Goal: Transaction & Acquisition: Purchase product/service

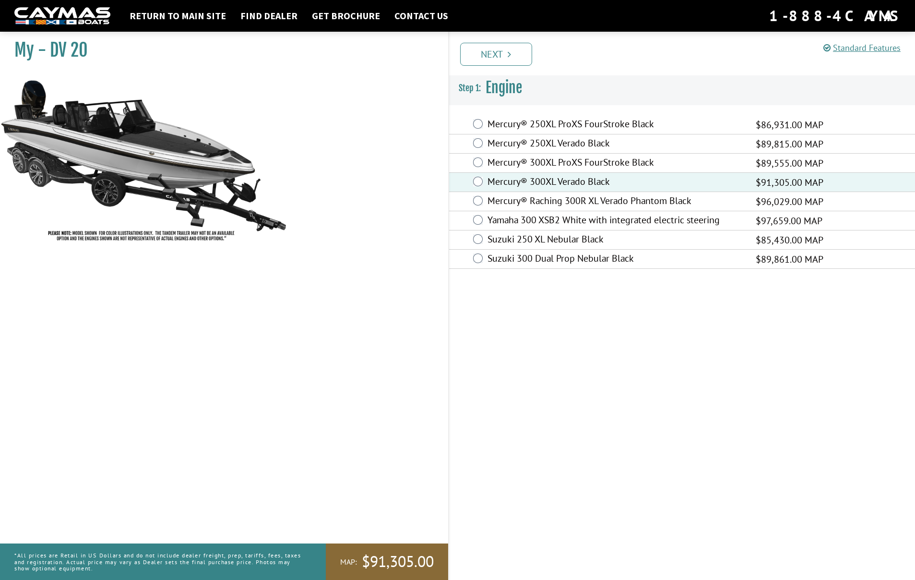
click at [505, 54] on link "Next" at bounding box center [496, 54] width 72 height 23
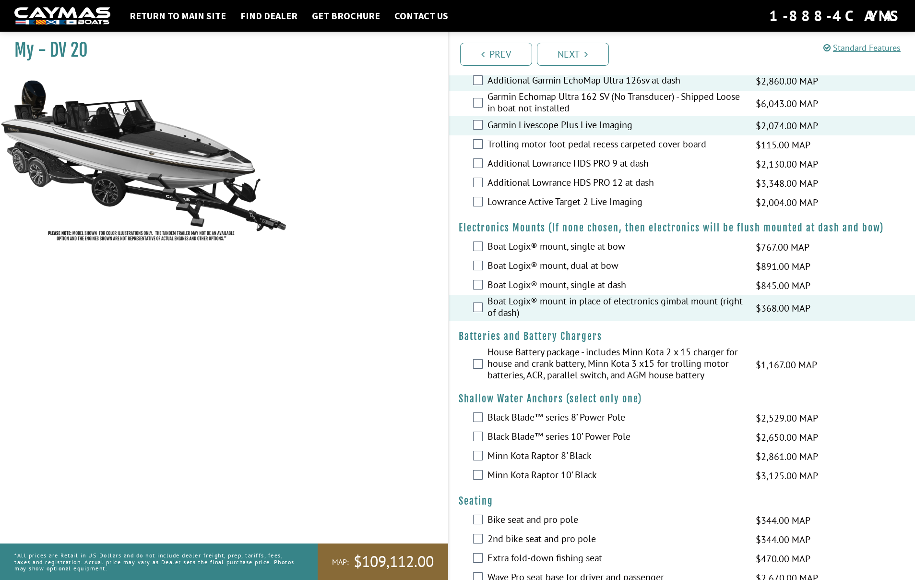
scroll to position [584, 0]
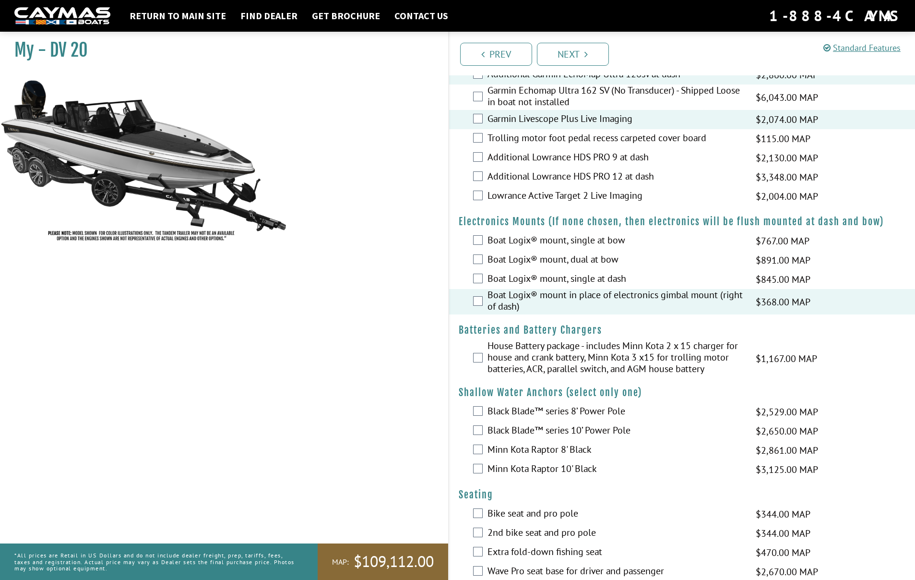
click at [477, 365] on div "House Battery package - includes Minn Kota 2 x 15 charger for house and crank b…" at bounding box center [682, 358] width 467 height 37
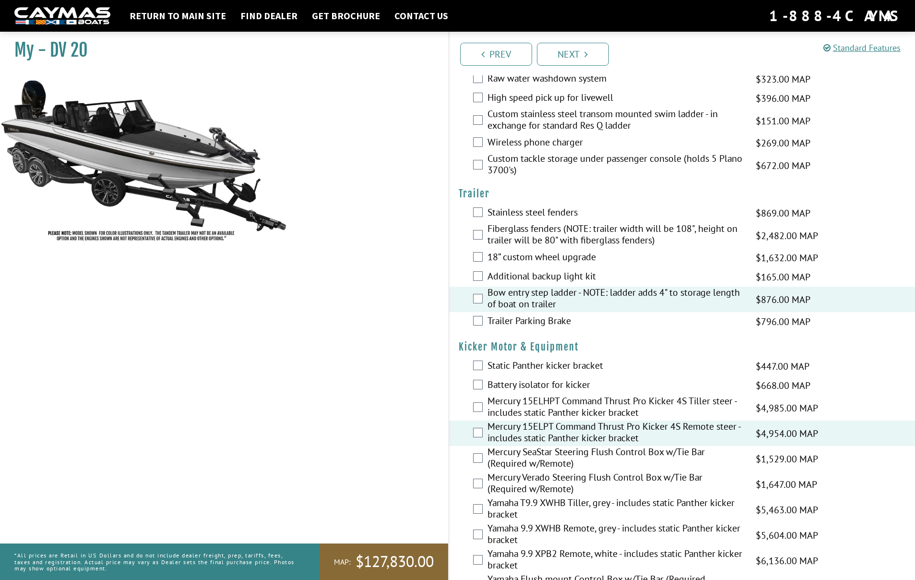
scroll to position [2061, 0]
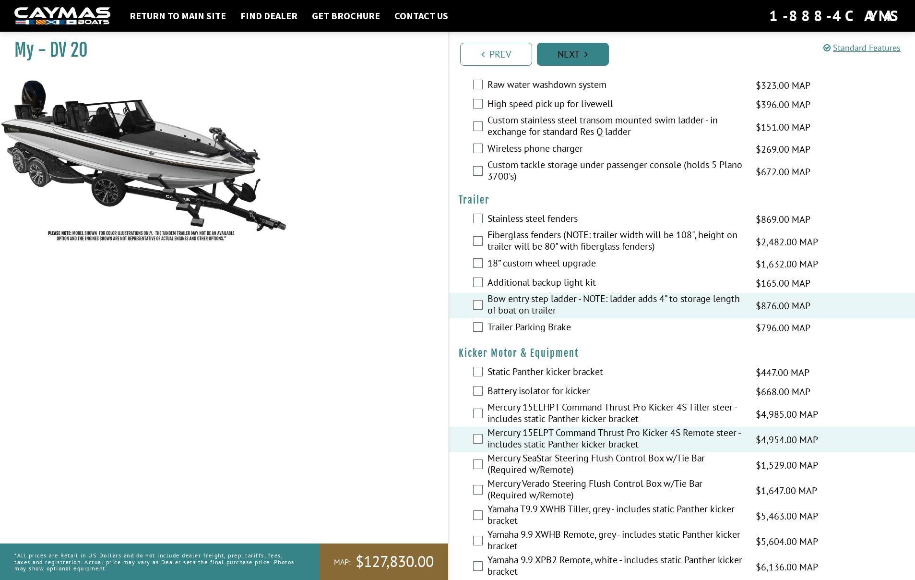
click at [575, 60] on link "Next" at bounding box center [573, 54] width 72 height 23
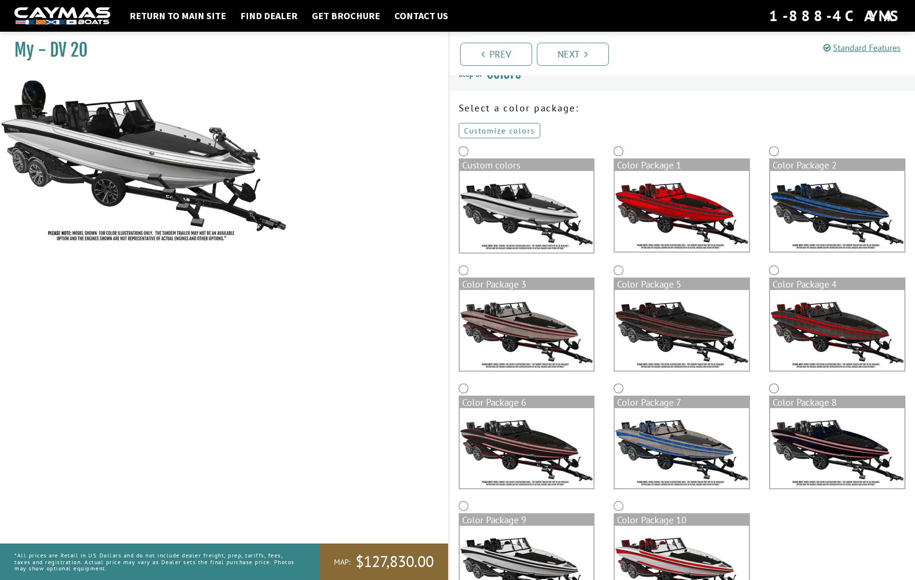
scroll to position [15, 0]
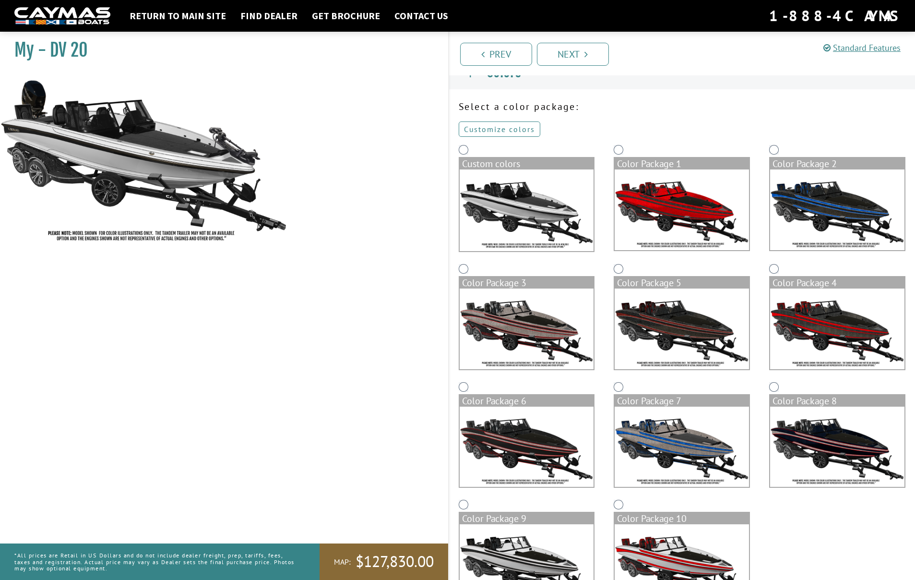
click at [498, 132] on link "Customize colors" at bounding box center [500, 128] width 82 height 15
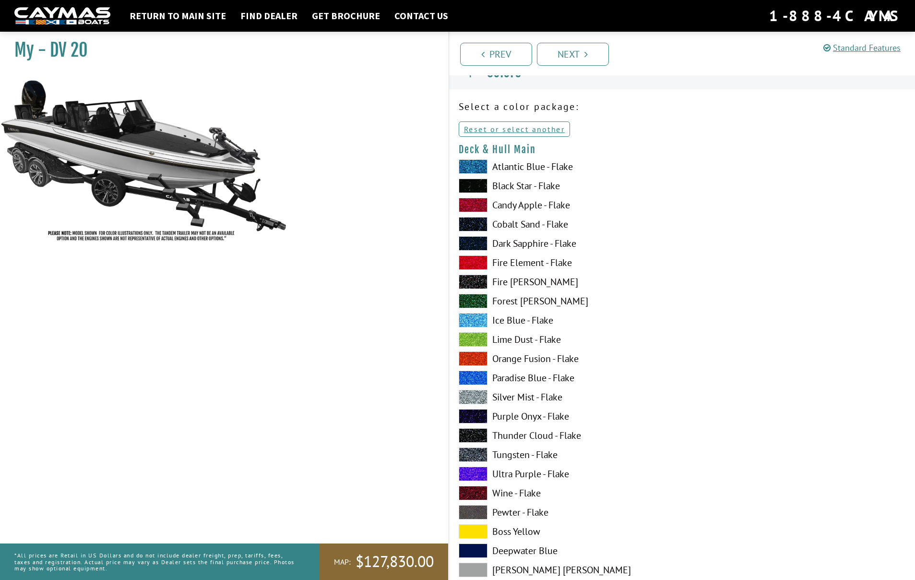
click at [481, 341] on span at bounding box center [473, 339] width 29 height 14
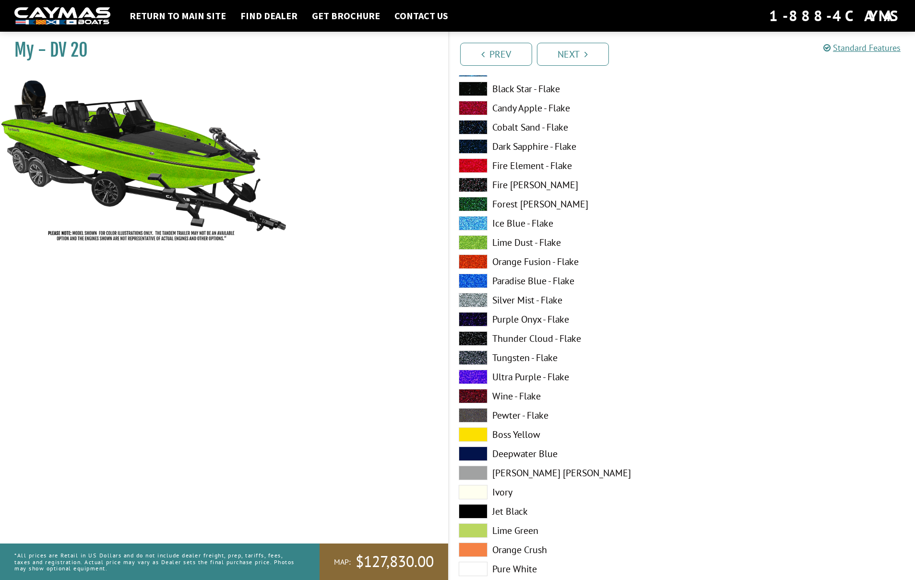
scroll to position [108, 0]
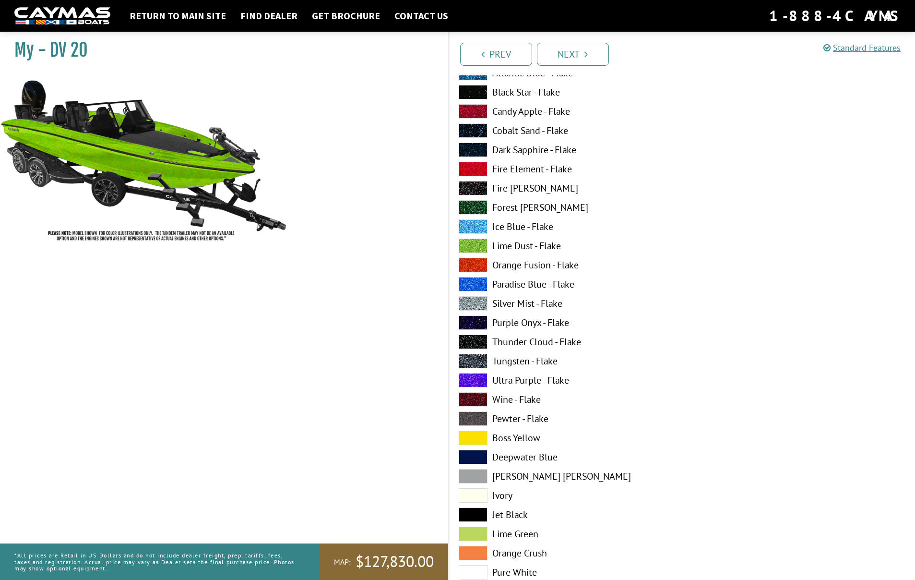
click at [480, 473] on span at bounding box center [473, 476] width 29 height 14
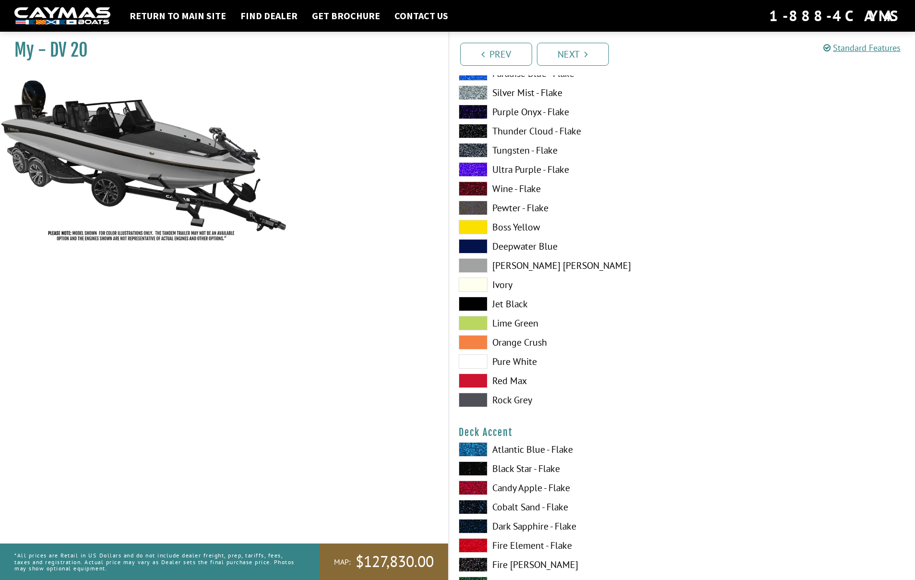
scroll to position [325, 0]
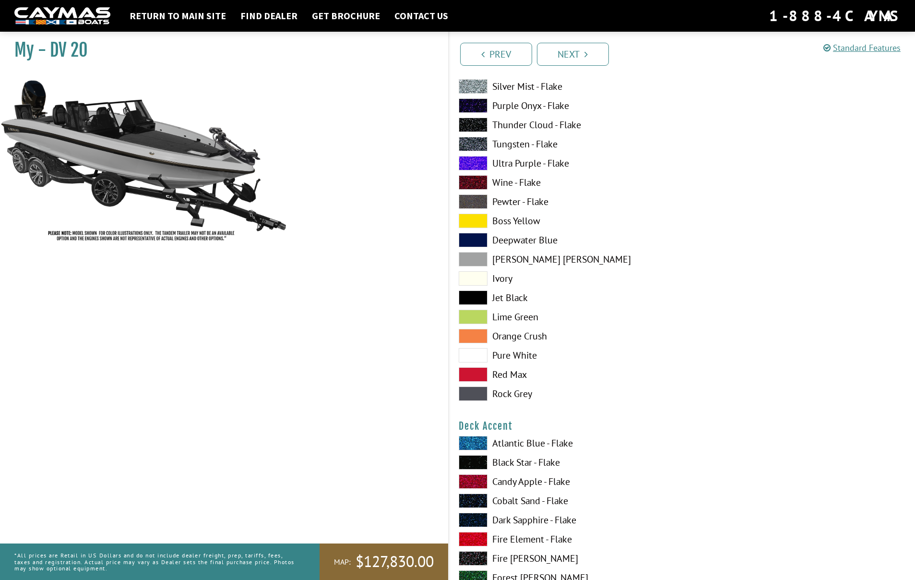
click at [480, 444] on span at bounding box center [473, 443] width 29 height 14
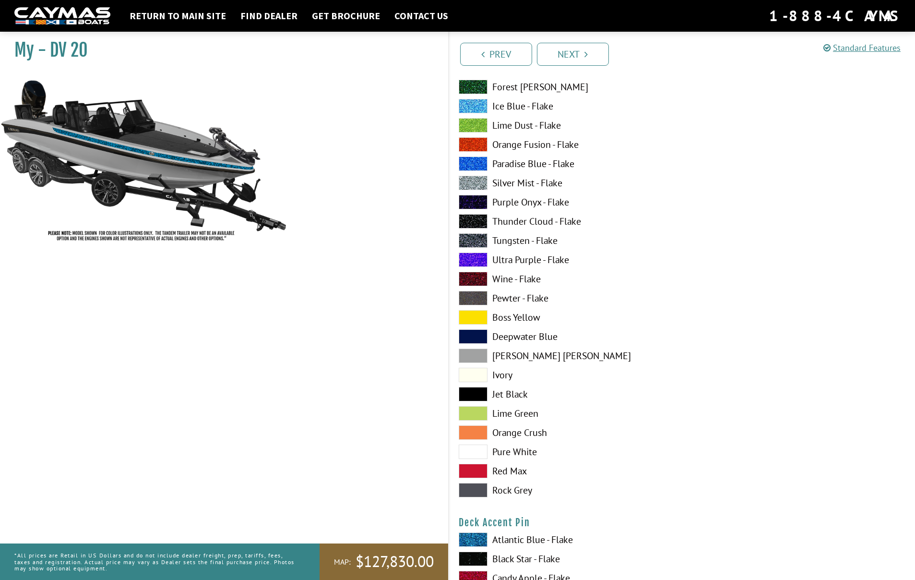
scroll to position [817, 0]
click at [476, 448] on span at bounding box center [473, 451] width 29 height 14
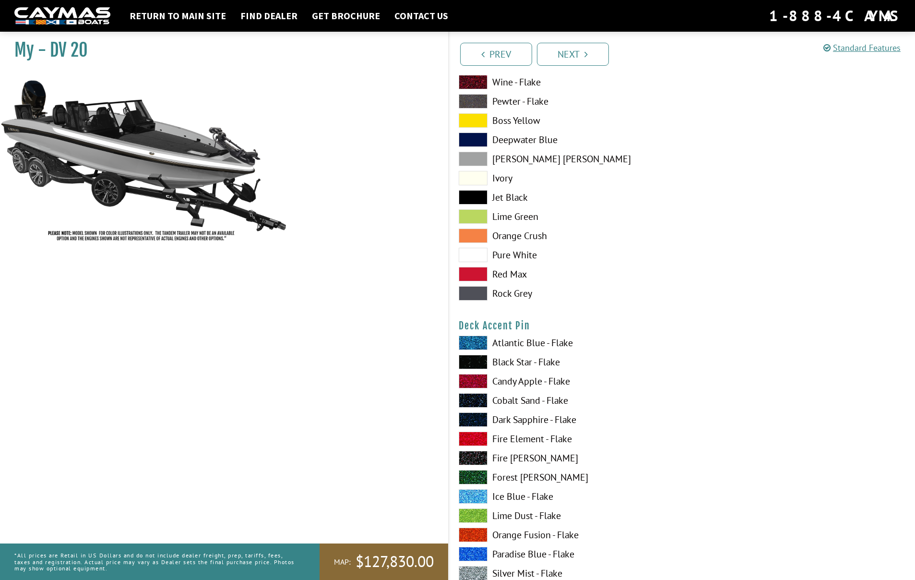
scroll to position [1002, 0]
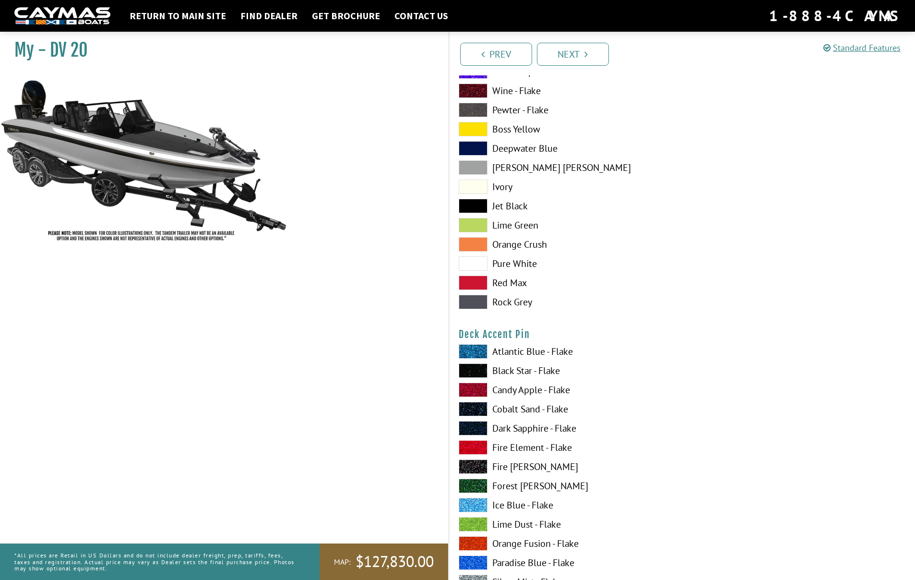
click at [477, 373] on span at bounding box center [473, 370] width 29 height 14
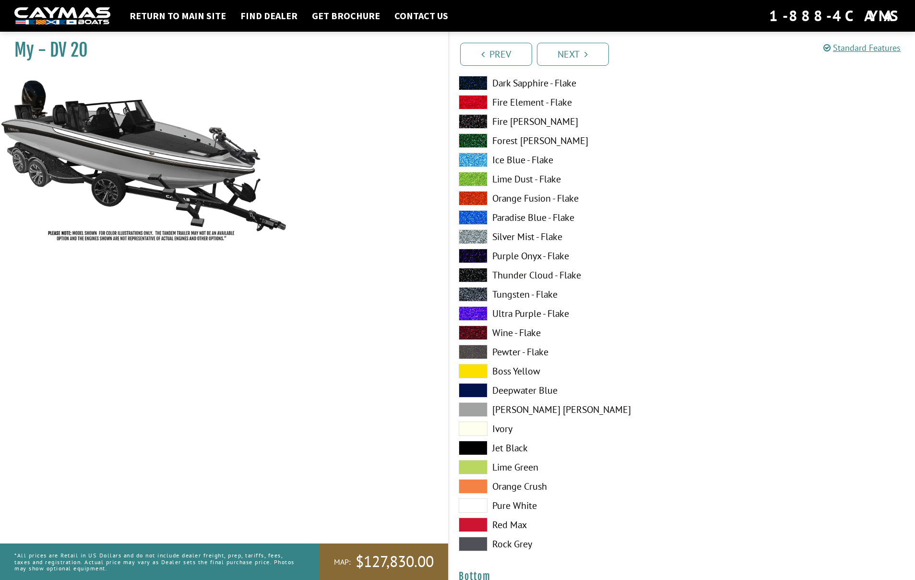
scroll to position [1745, 0]
click at [480, 408] on span at bounding box center [473, 409] width 29 height 14
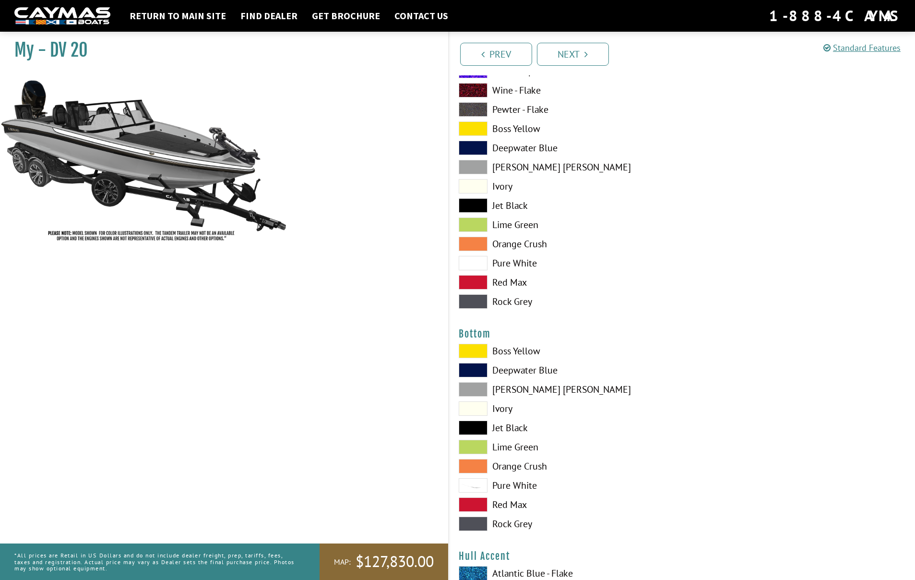
scroll to position [2005, 0]
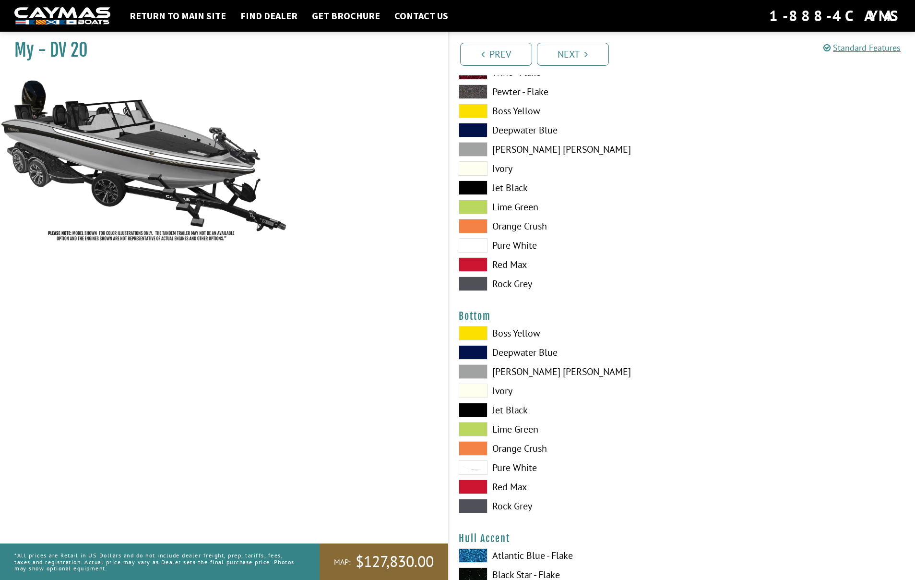
click at [481, 409] on span at bounding box center [473, 410] width 29 height 14
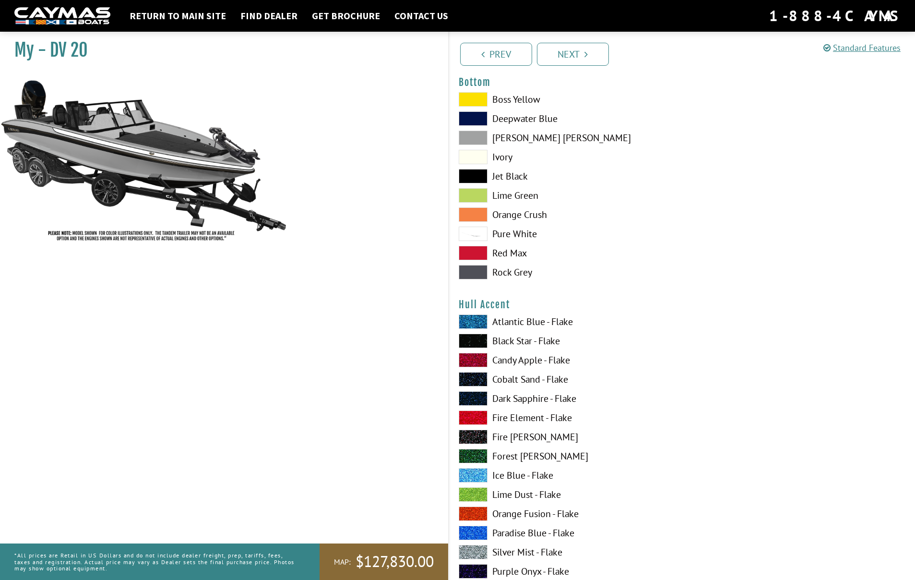
scroll to position [2239, 0]
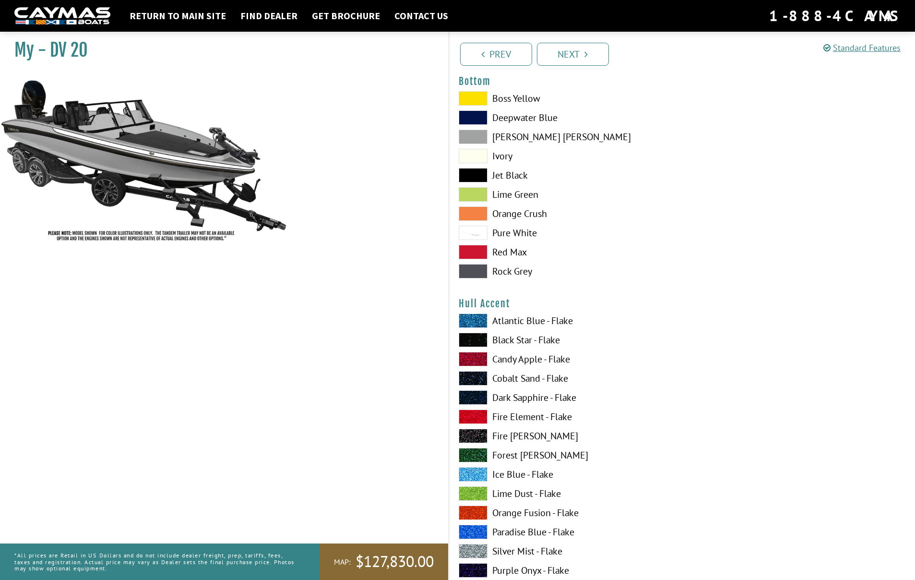
click at [476, 492] on span at bounding box center [473, 493] width 29 height 14
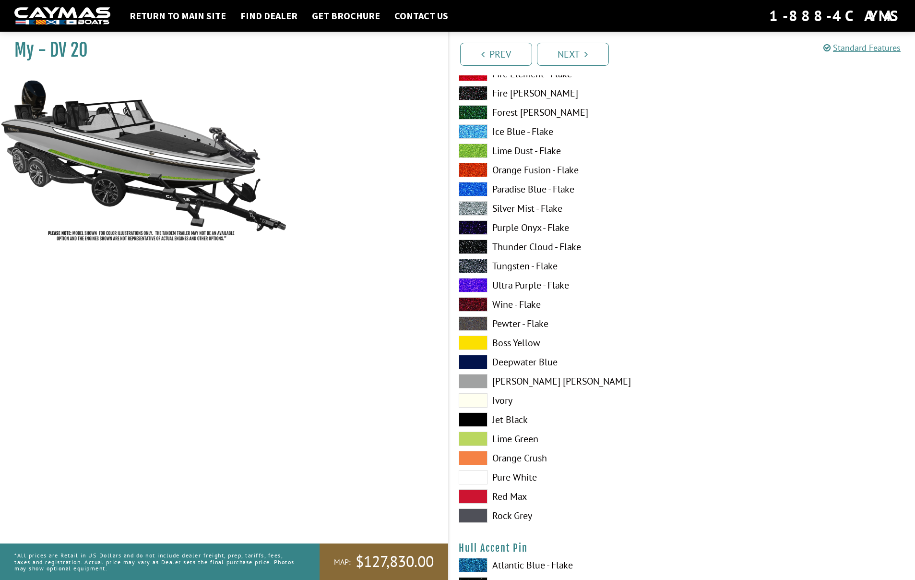
scroll to position [2583, 0]
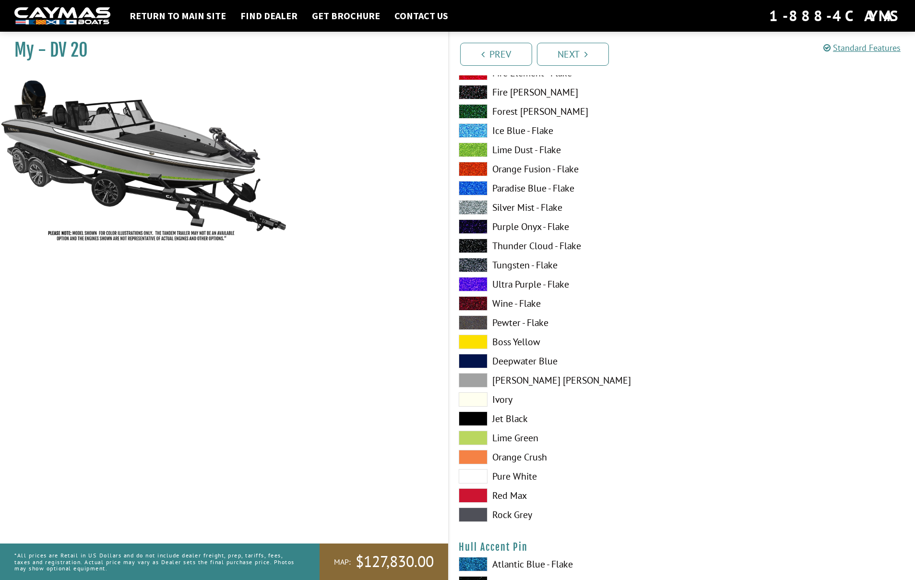
click at [477, 477] on span at bounding box center [473, 476] width 29 height 14
click at [476, 402] on span at bounding box center [473, 399] width 29 height 14
click at [474, 474] on span at bounding box center [473, 476] width 29 height 14
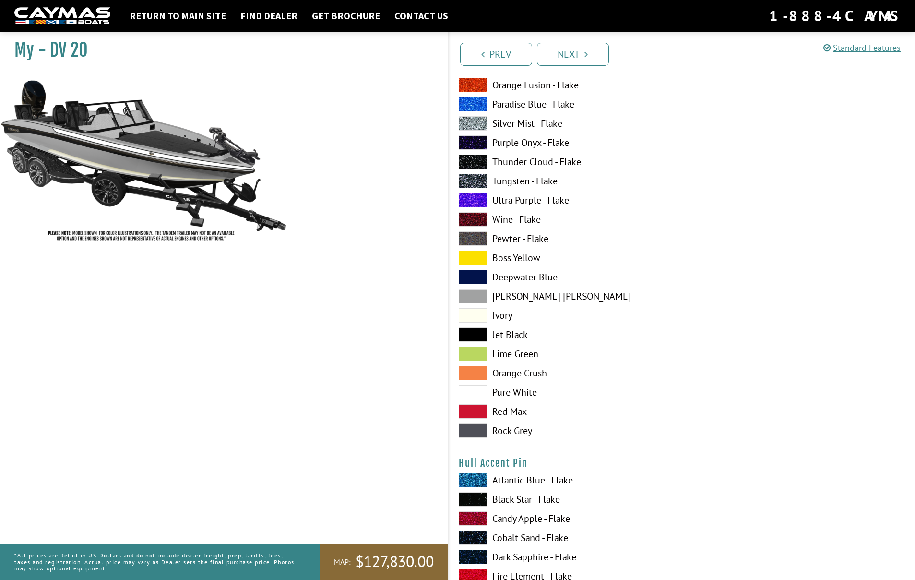
scroll to position [2673, 0]
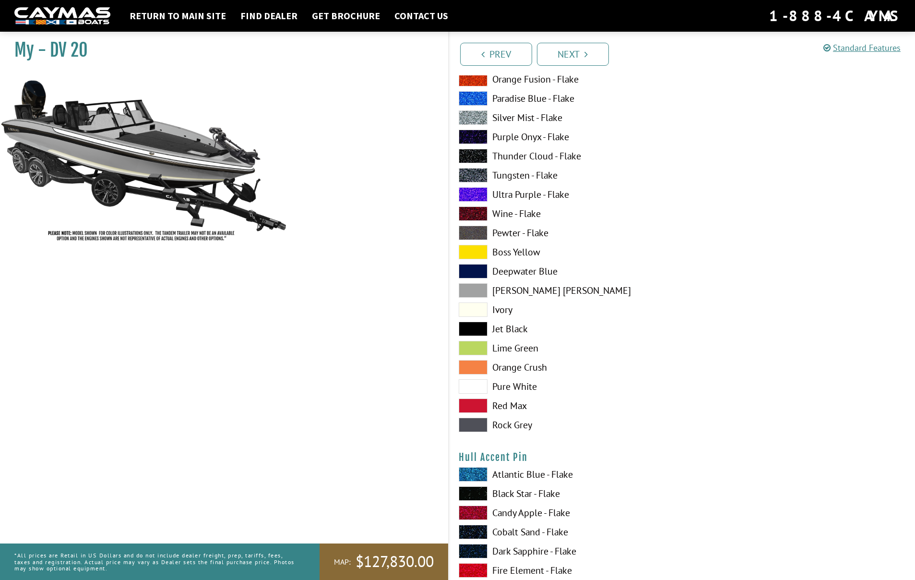
click at [477, 494] on span at bounding box center [473, 493] width 29 height 14
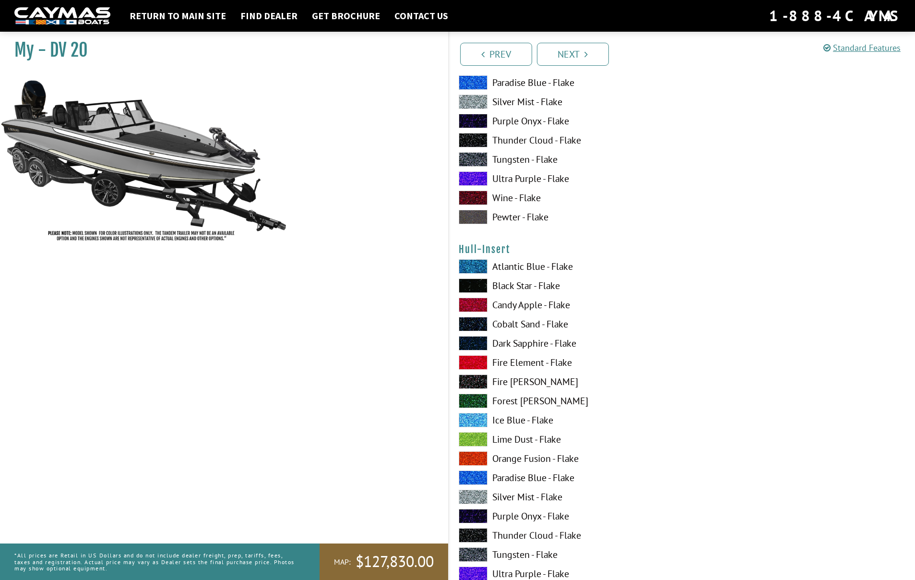
scroll to position [3281, 0]
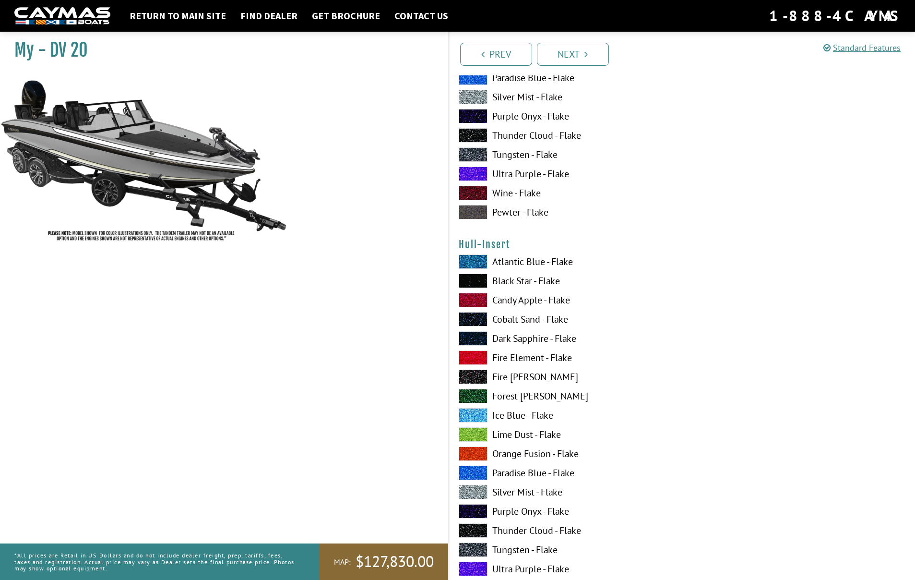
click at [473, 435] on span at bounding box center [473, 434] width 29 height 14
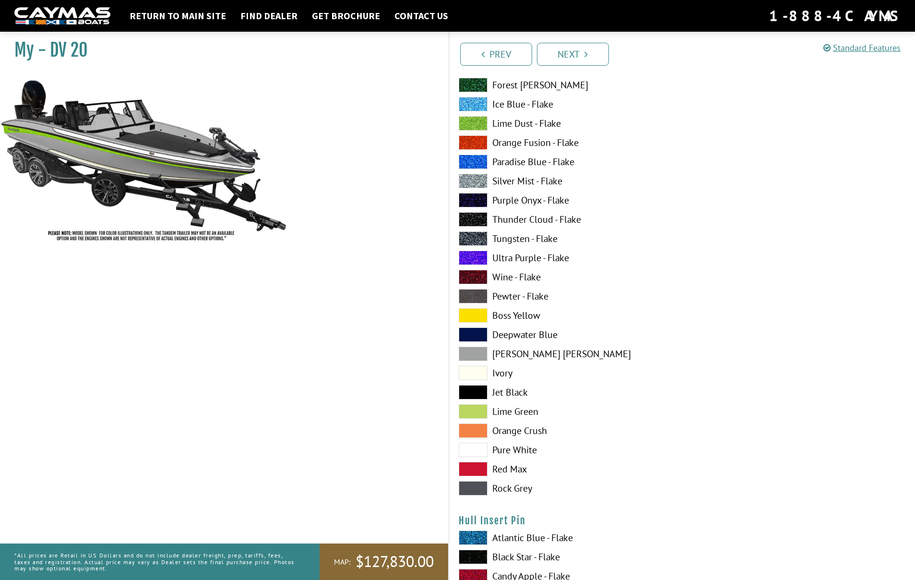
click at [479, 457] on span at bounding box center [473, 450] width 29 height 14
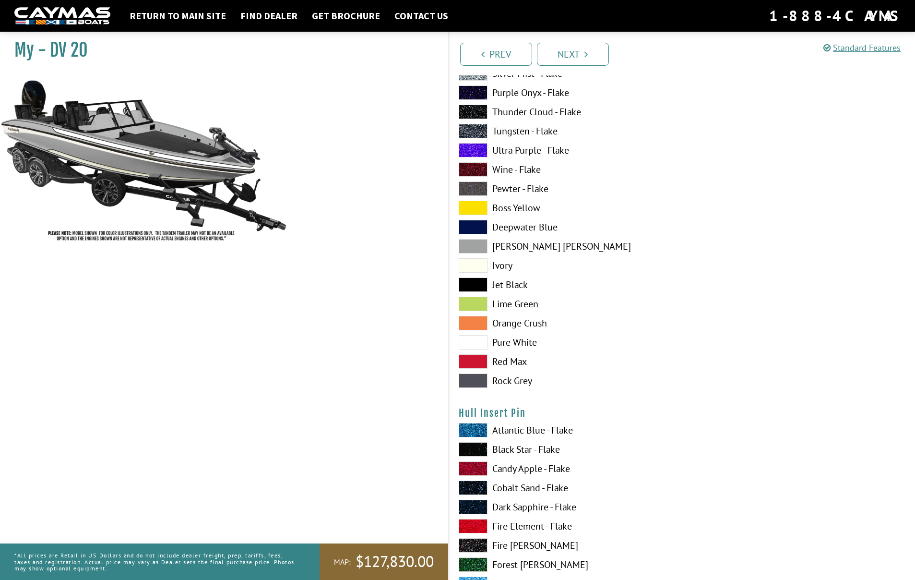
scroll to position [3698, 0]
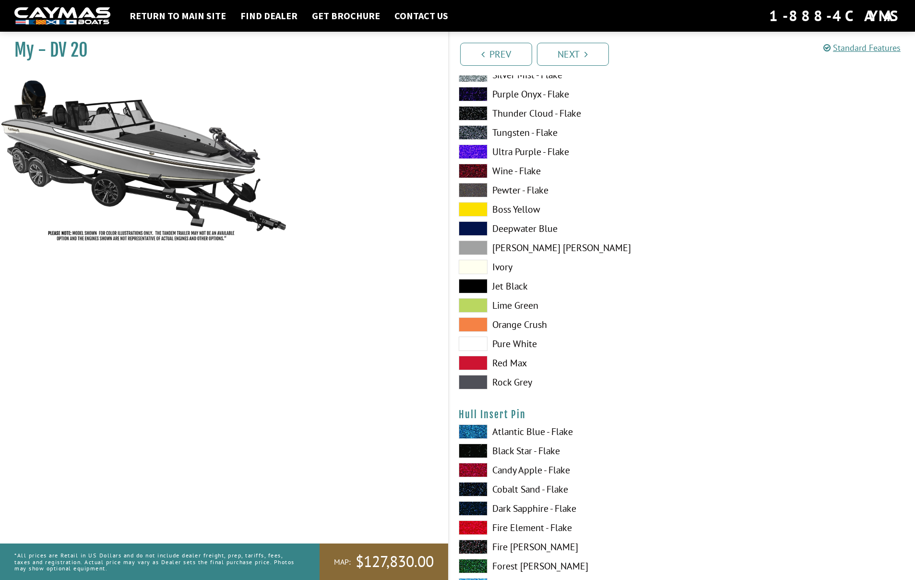
click at [480, 451] on span at bounding box center [473, 451] width 29 height 14
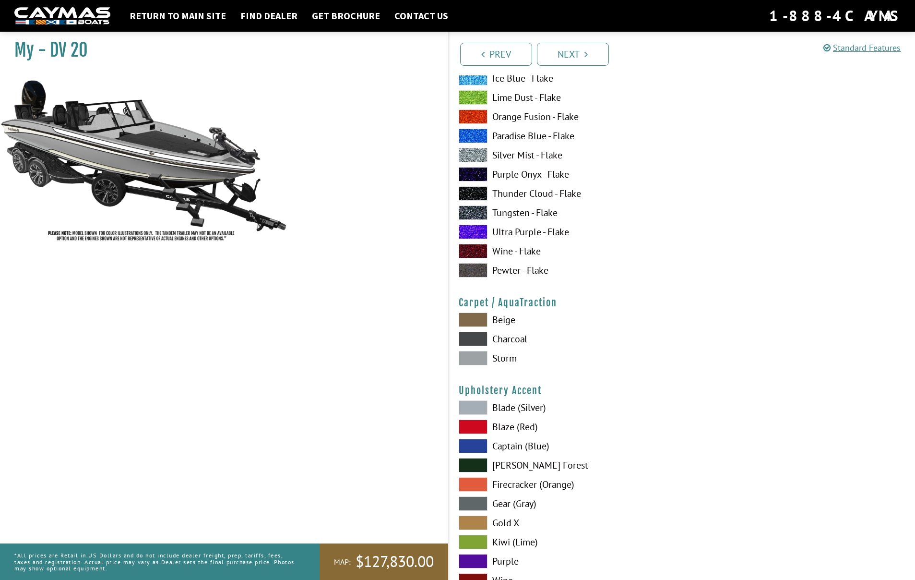
scroll to position [4207, 0]
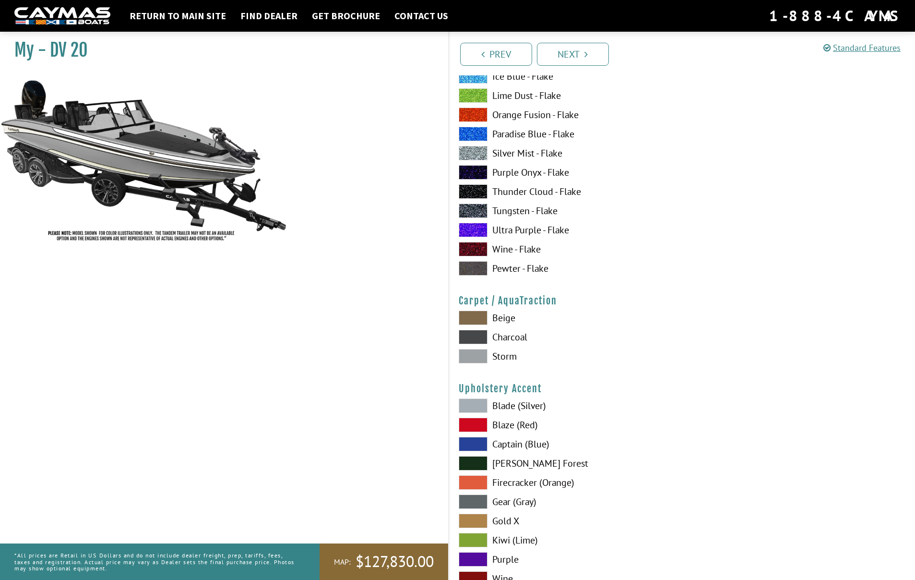
click at [472, 317] on span at bounding box center [473, 318] width 29 height 14
click at [470, 337] on span at bounding box center [473, 337] width 29 height 14
click at [471, 355] on span at bounding box center [473, 356] width 29 height 14
click at [473, 336] on span at bounding box center [473, 337] width 29 height 14
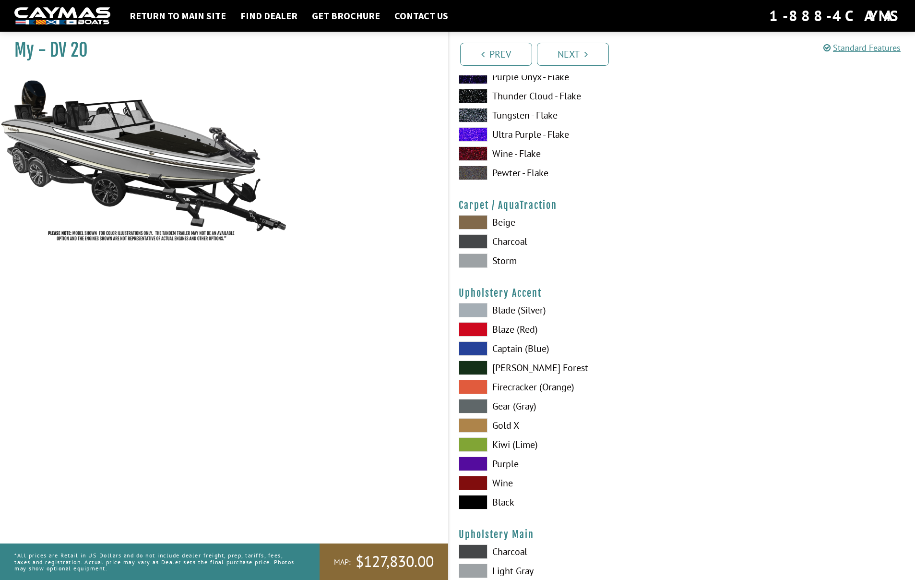
scroll to position [4305, 0]
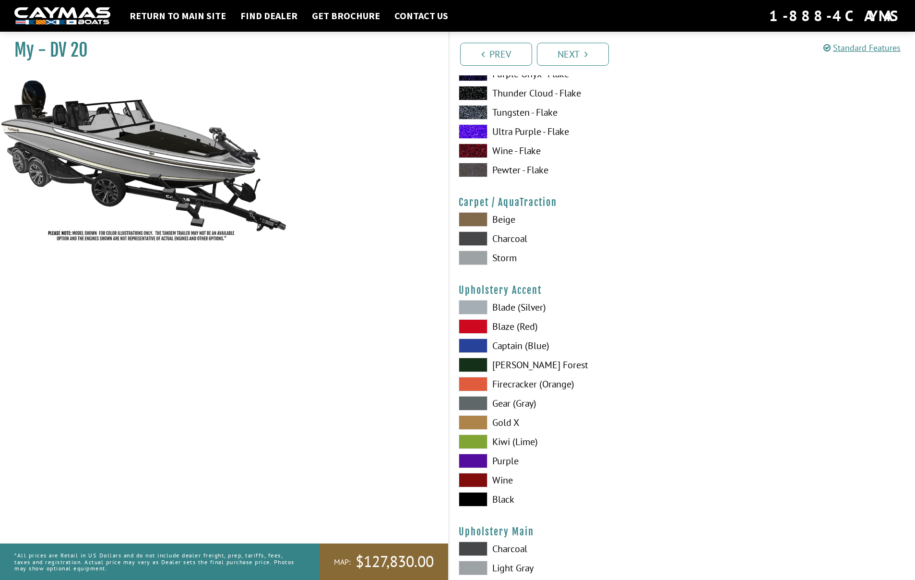
click at [476, 306] on span at bounding box center [473, 307] width 29 height 14
click at [475, 326] on span at bounding box center [473, 326] width 29 height 14
click at [476, 496] on span at bounding box center [473, 499] width 29 height 14
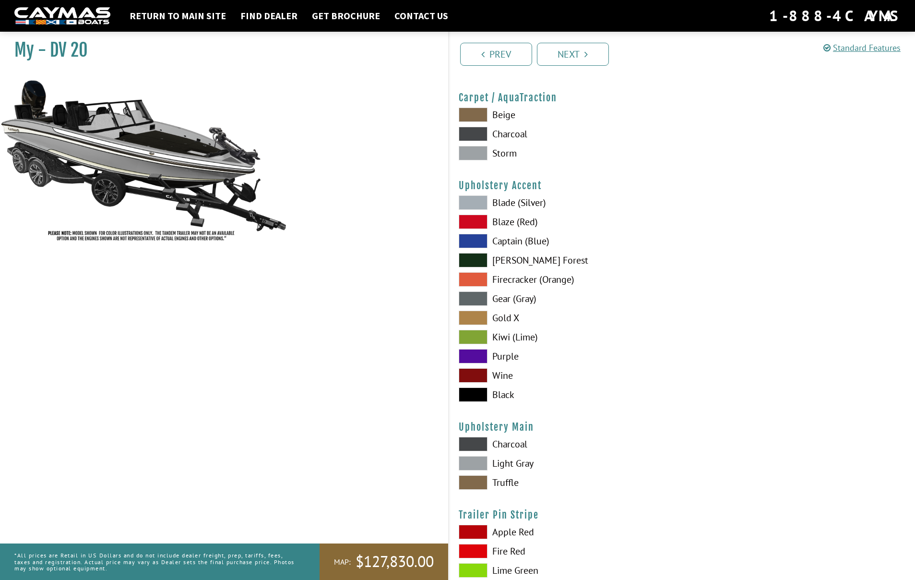
scroll to position [4415, 0]
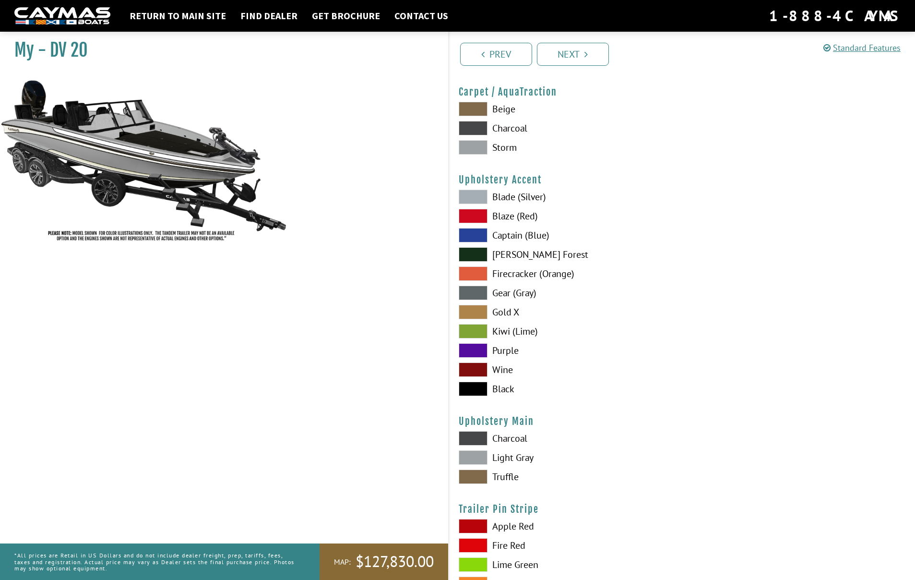
click at [478, 457] on span at bounding box center [473, 457] width 29 height 14
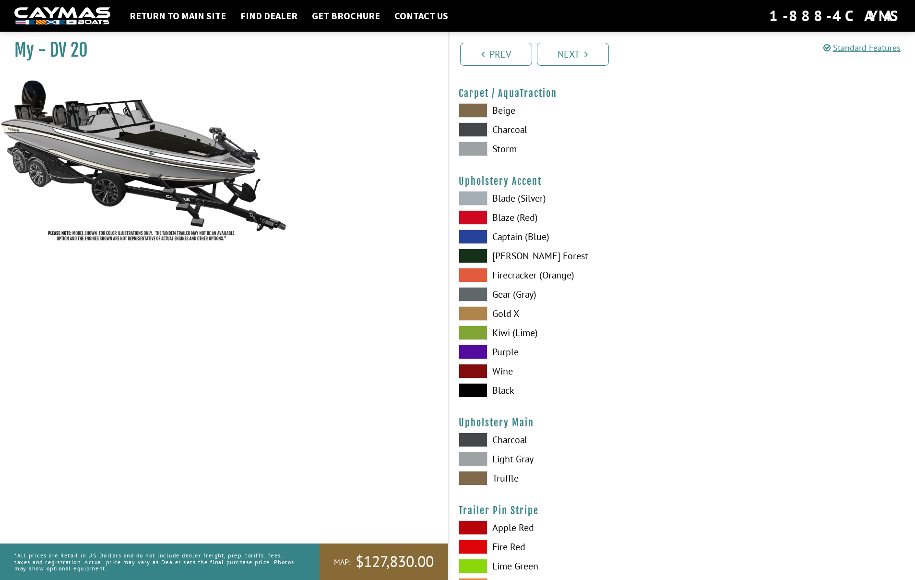
click at [471, 196] on span at bounding box center [473, 198] width 29 height 14
click at [469, 441] on span at bounding box center [473, 439] width 29 height 14
click at [476, 456] on span at bounding box center [473, 459] width 29 height 14
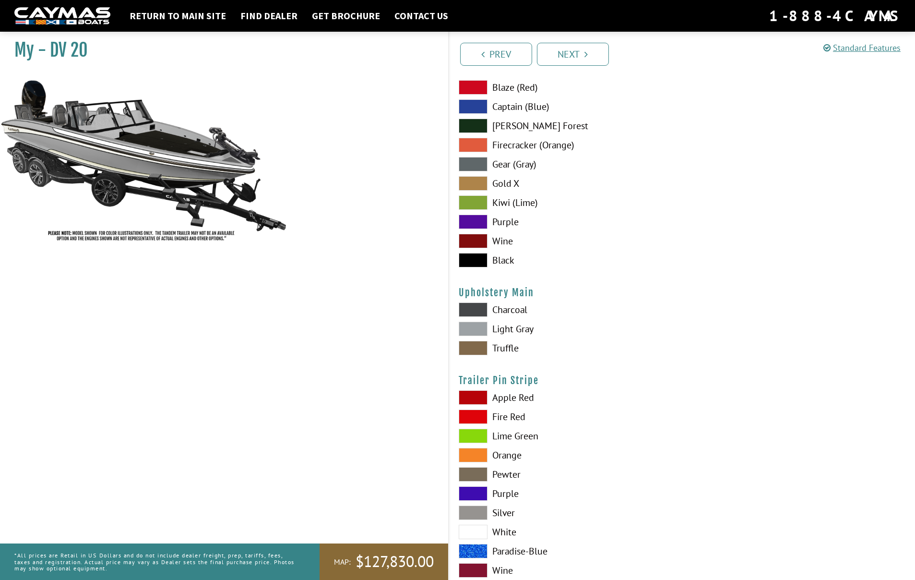
scroll to position [4570, 0]
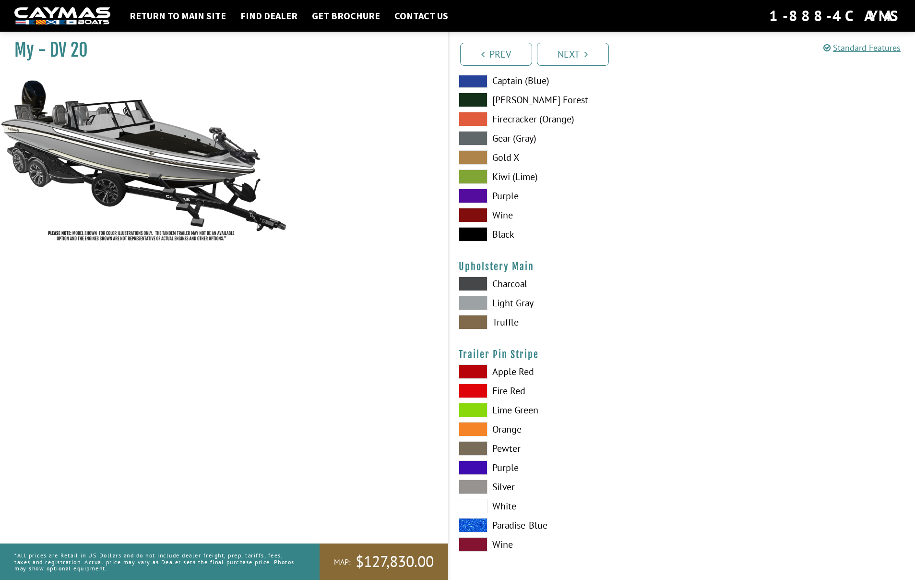
click at [477, 504] on span at bounding box center [473, 506] width 29 height 14
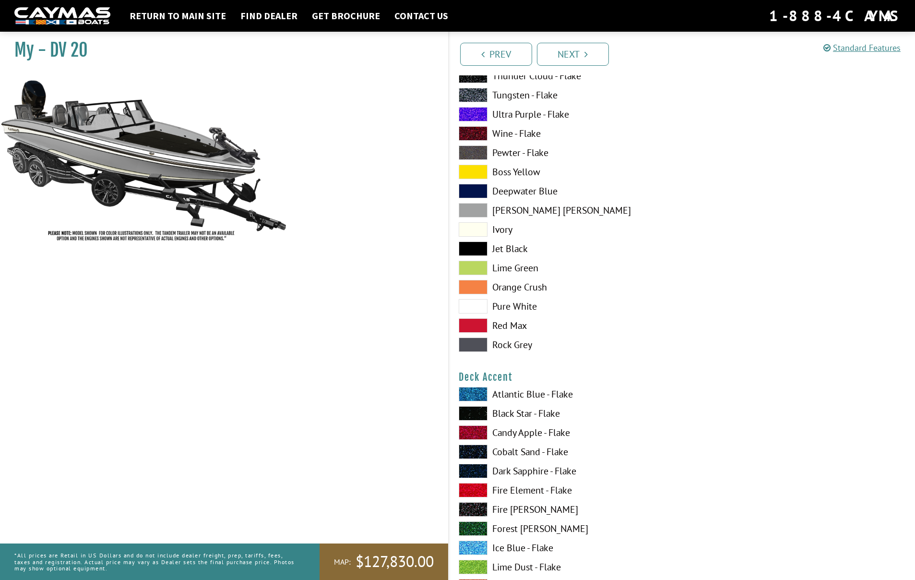
scroll to position [0, 0]
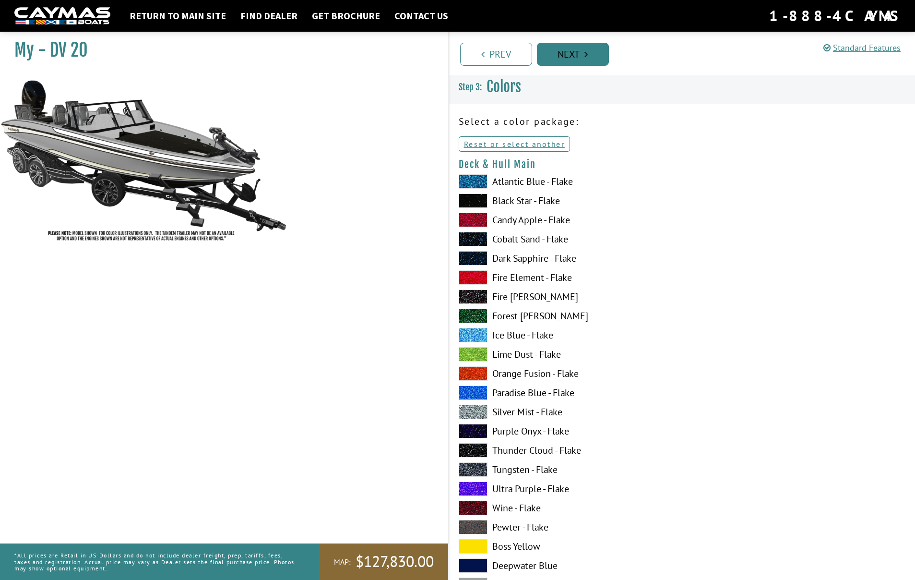
click at [576, 50] on link "Next" at bounding box center [573, 54] width 72 height 23
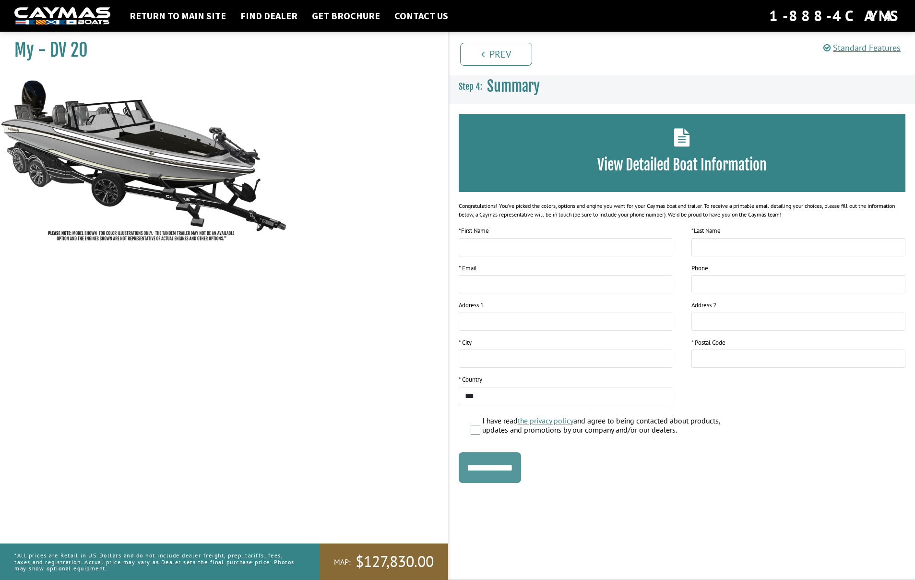
click at [500, 472] on input "**********" at bounding box center [490, 467] width 62 height 31
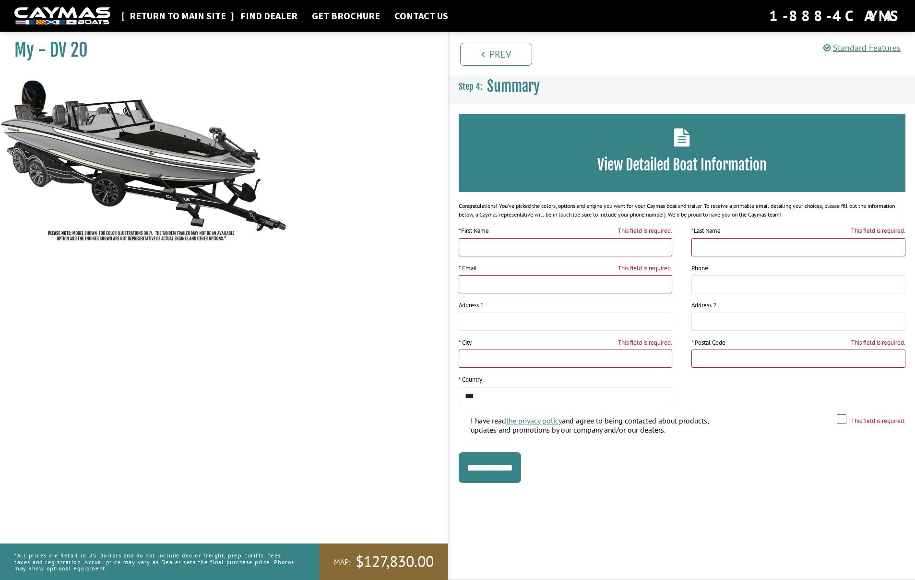
click at [176, 18] on link "Return to main site" at bounding box center [178, 16] width 106 height 12
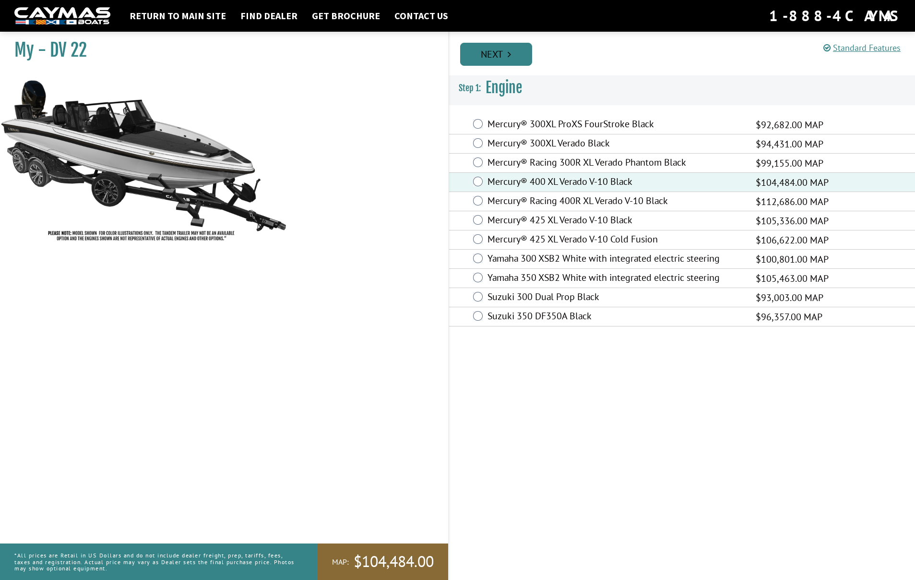
click at [505, 55] on link "Next" at bounding box center [496, 54] width 72 height 23
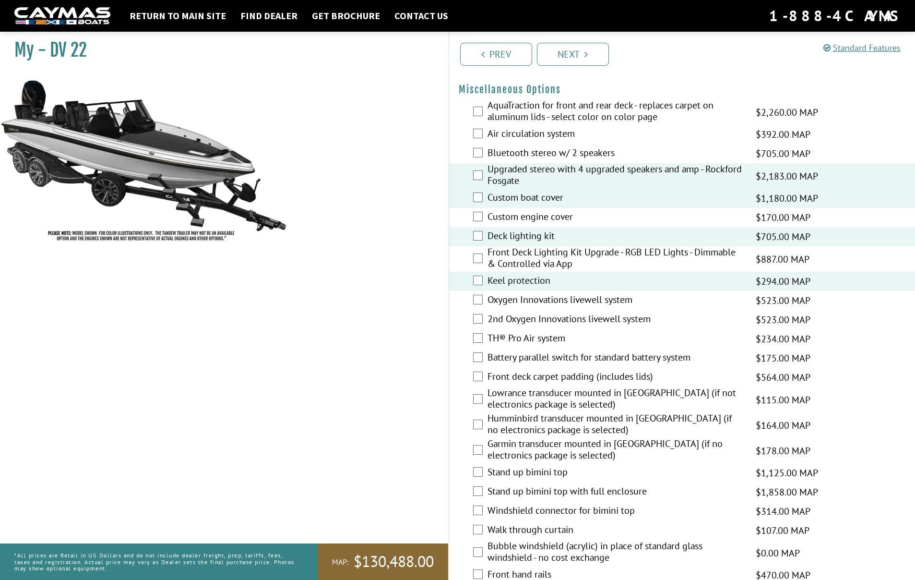
scroll to position [1017, 0]
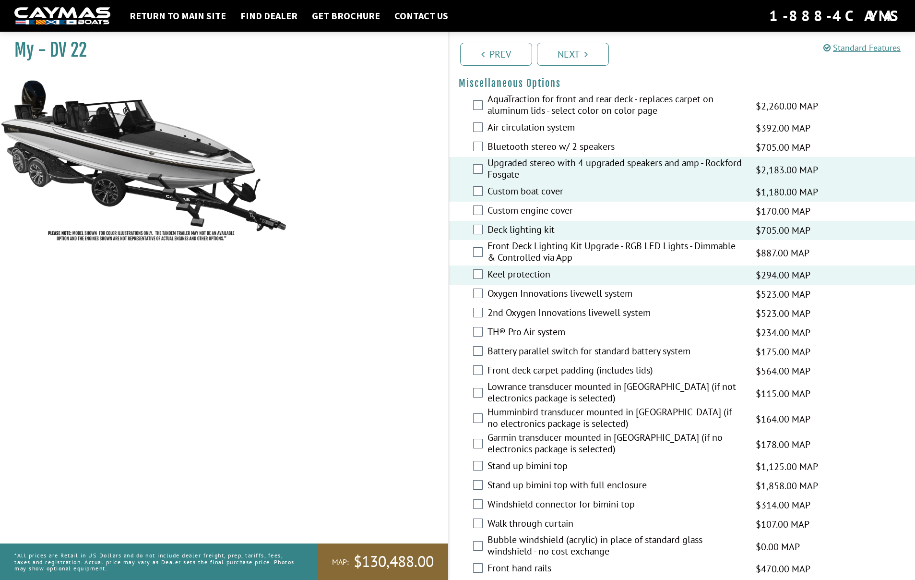
click at [479, 377] on div "Front deck carpet padding (includes lids) $564.00 MAP $666.00 MSRP" at bounding box center [682, 370] width 467 height 19
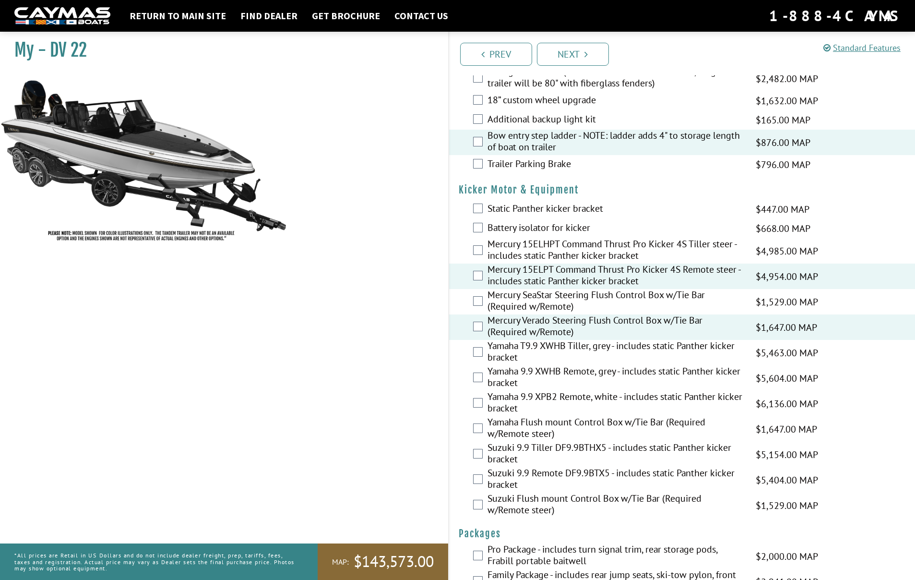
scroll to position [2183, 0]
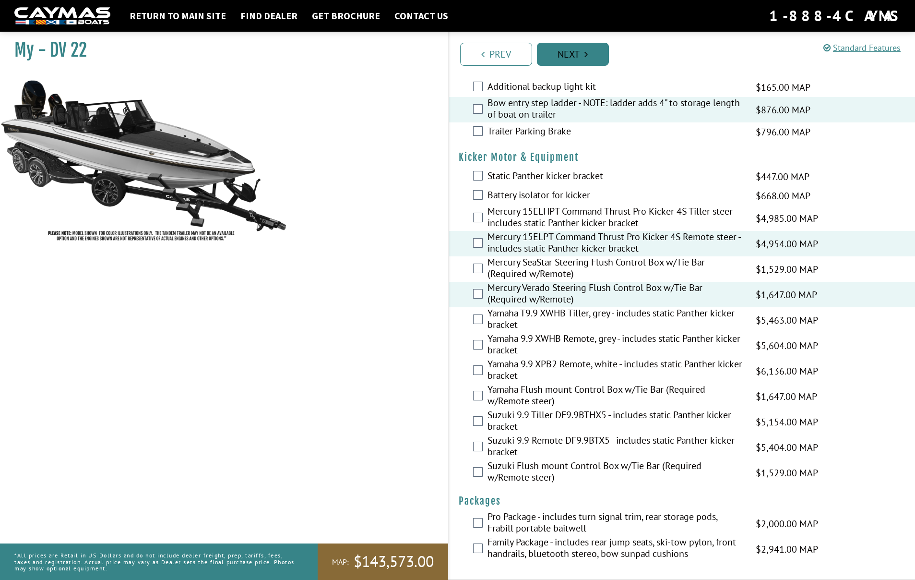
click at [572, 57] on link "Next" at bounding box center [573, 54] width 72 height 23
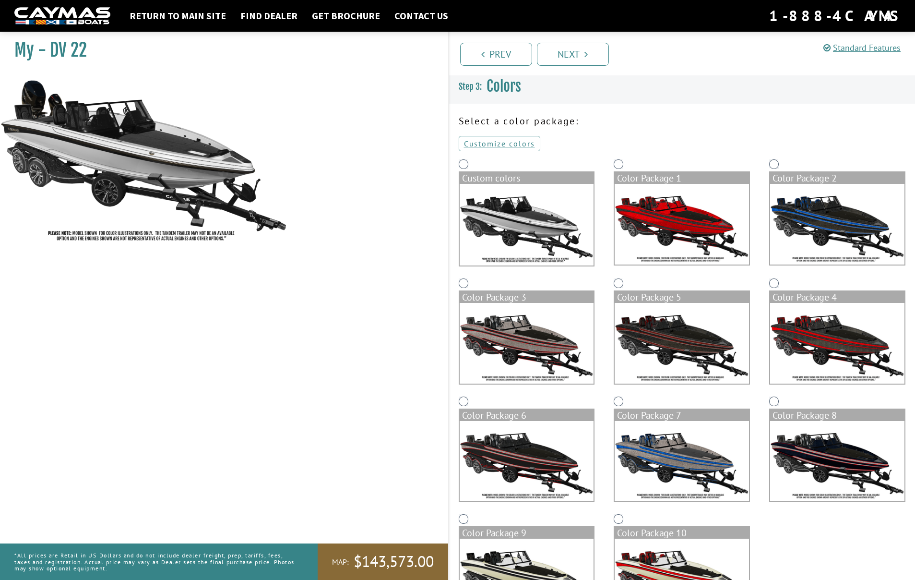
scroll to position [0, 0]
click at [491, 146] on link "Customize colors" at bounding box center [500, 143] width 82 height 15
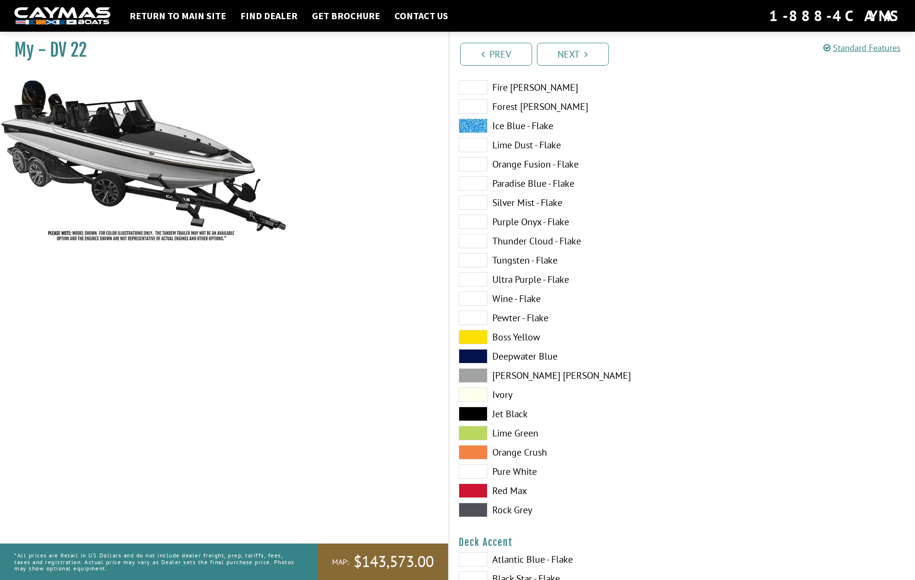
scroll to position [209, 0]
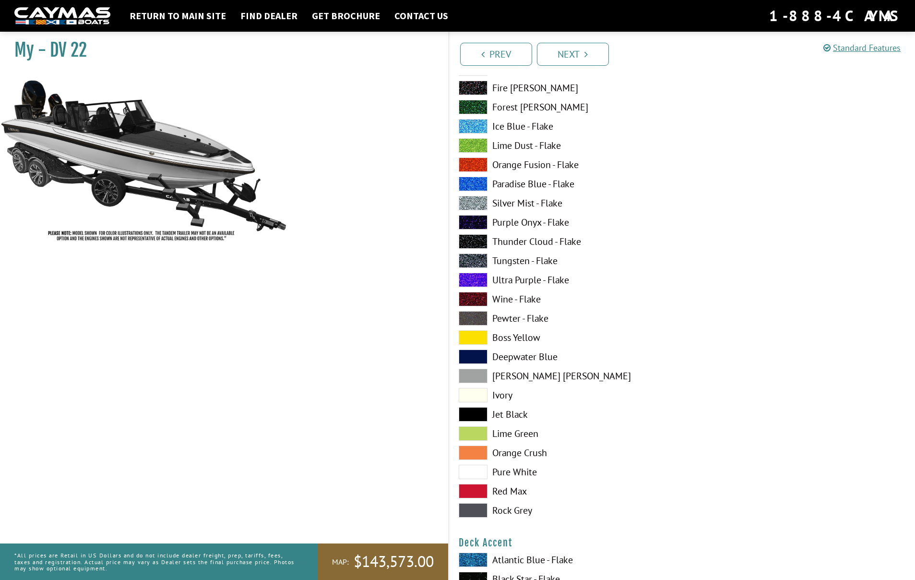
click at [478, 373] on span at bounding box center [473, 376] width 29 height 14
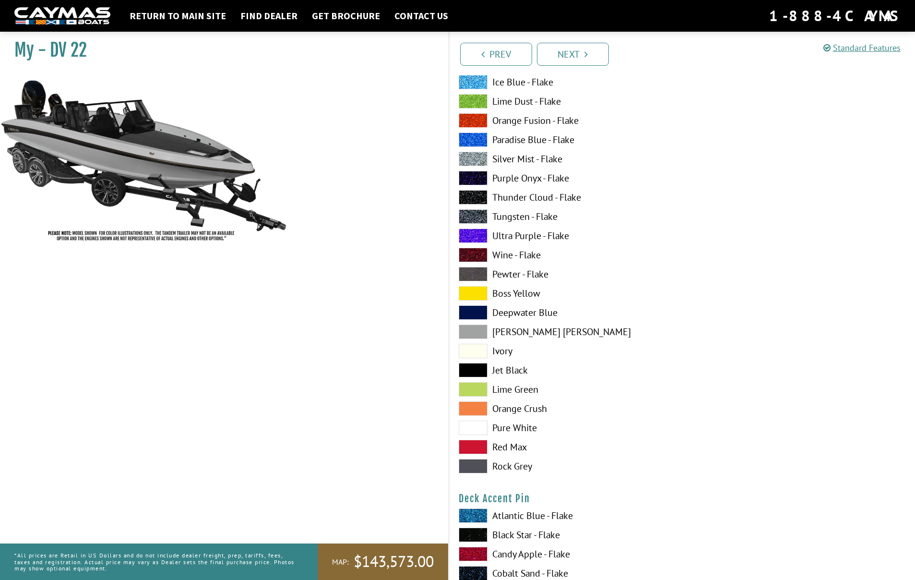
scroll to position [838, 0]
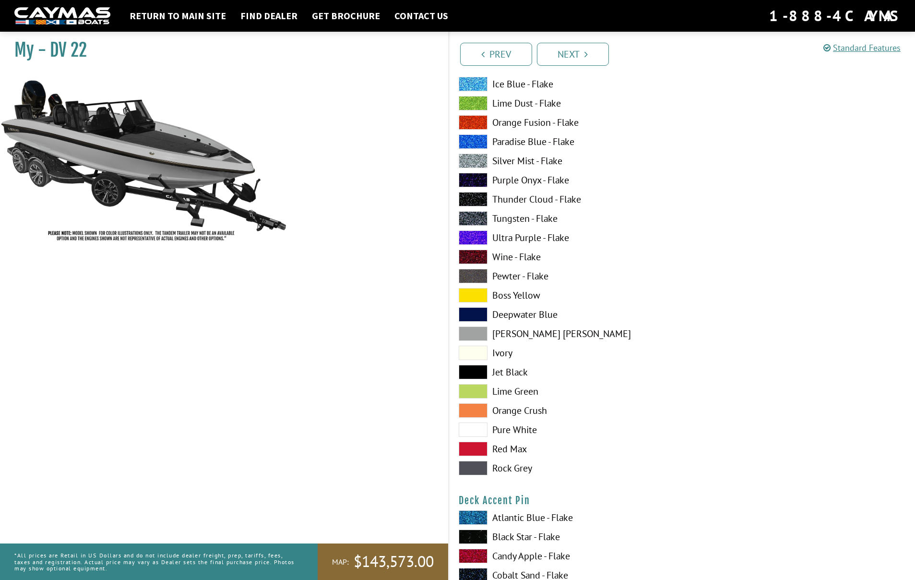
click at [477, 428] on span at bounding box center [473, 429] width 29 height 14
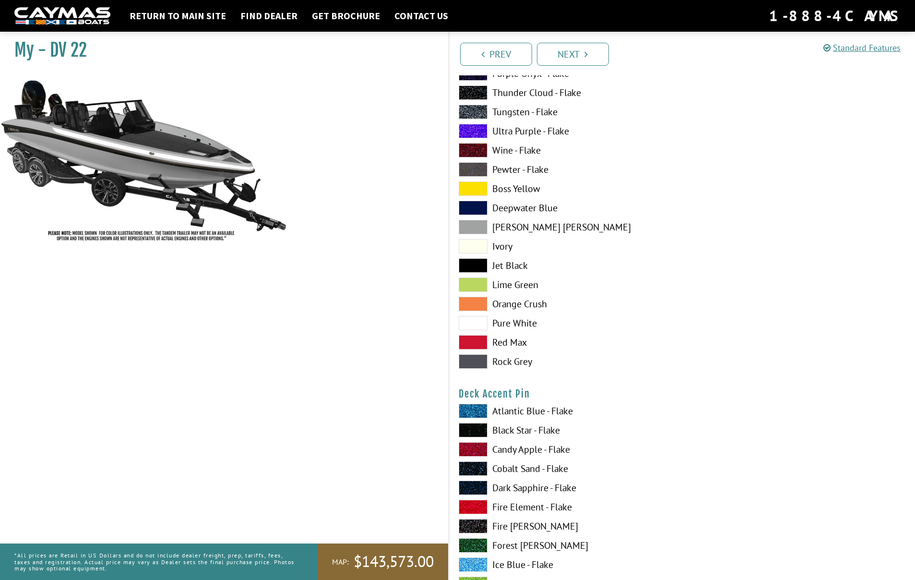
scroll to position [953, 0]
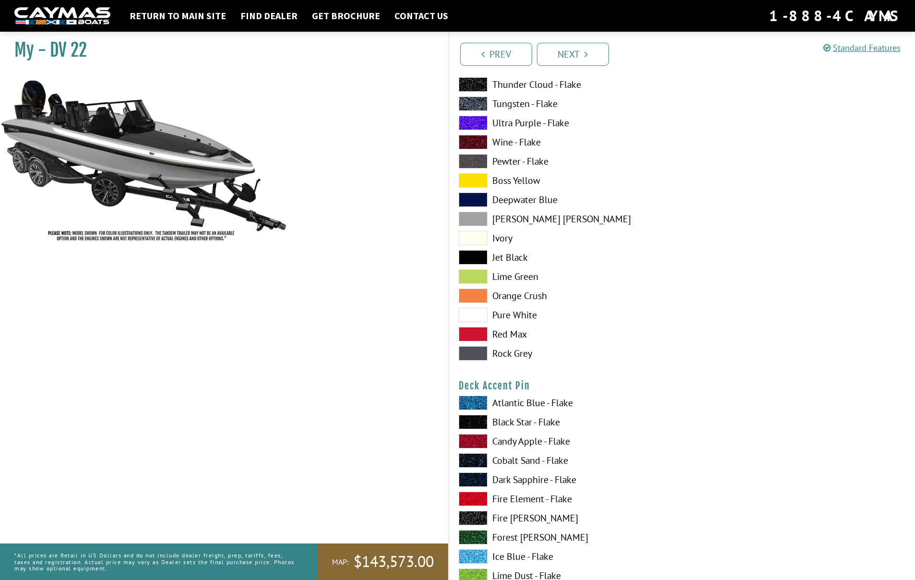
click at [476, 421] on span at bounding box center [473, 422] width 29 height 14
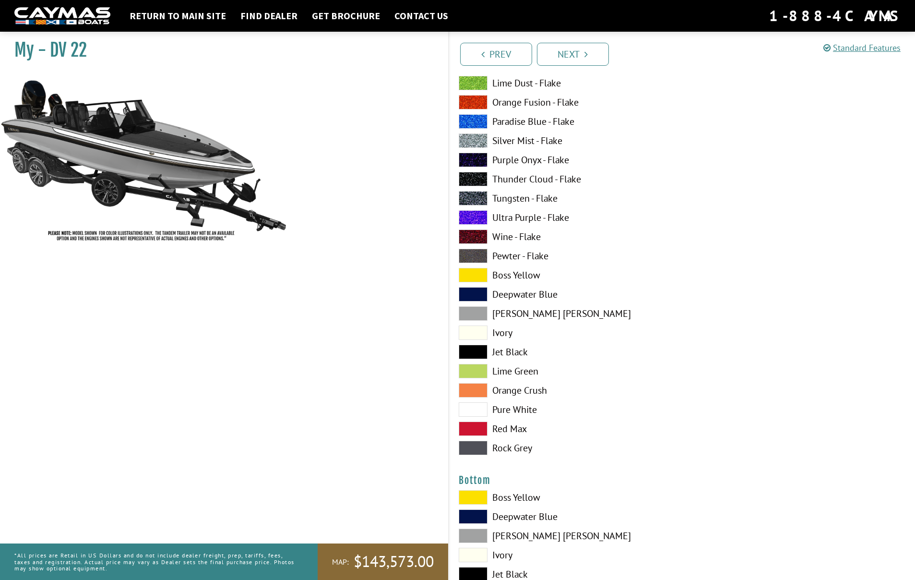
scroll to position [1841, 0]
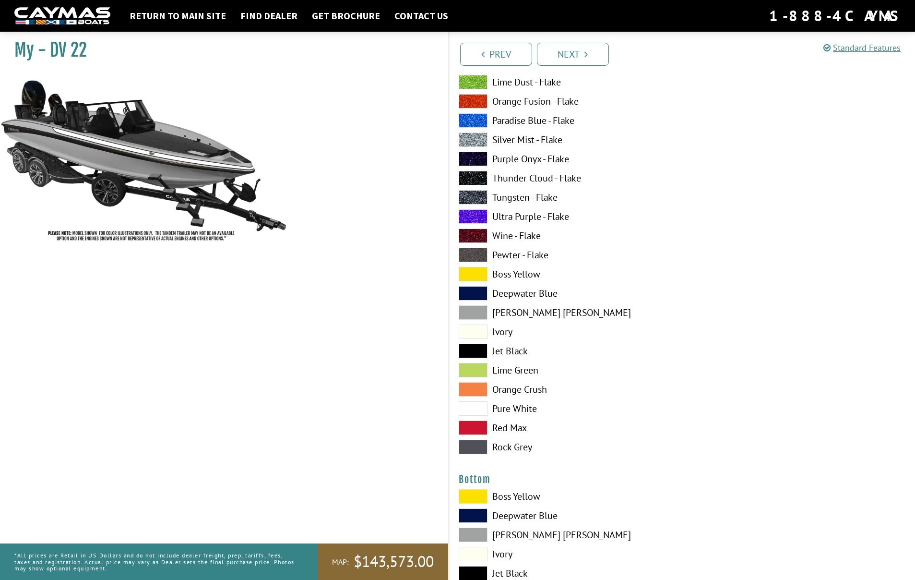
click at [475, 408] on span at bounding box center [473, 408] width 29 height 14
click at [470, 314] on span at bounding box center [473, 312] width 29 height 14
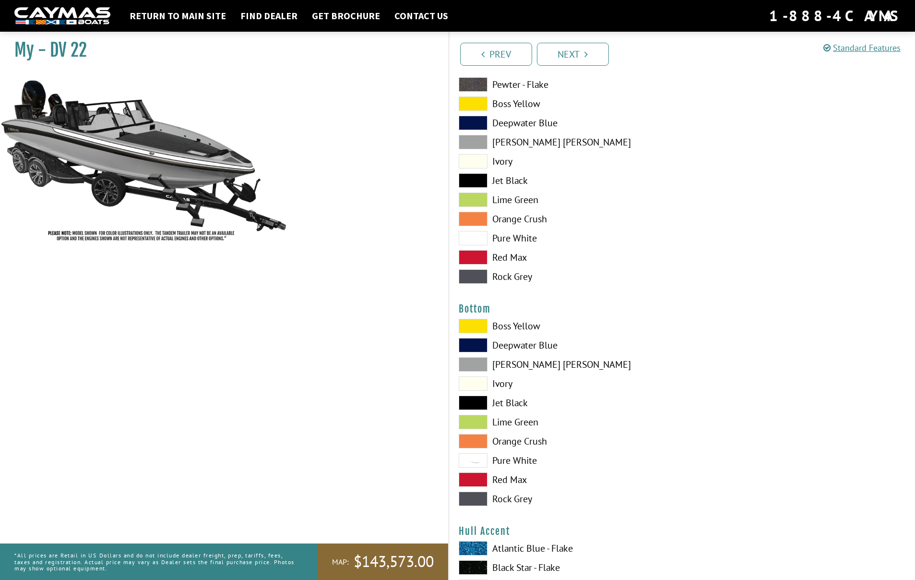
scroll to position [2008, 0]
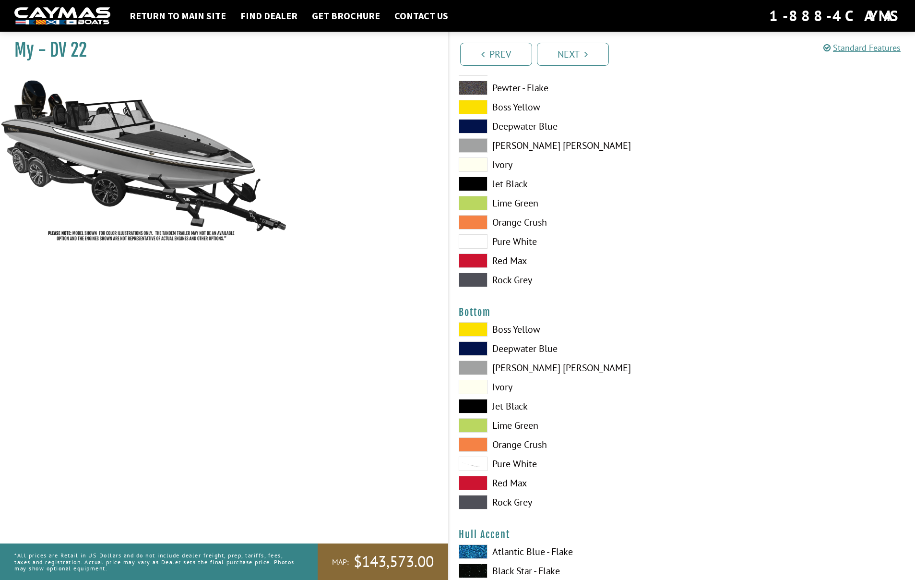
click at [470, 407] on span at bounding box center [473, 406] width 29 height 14
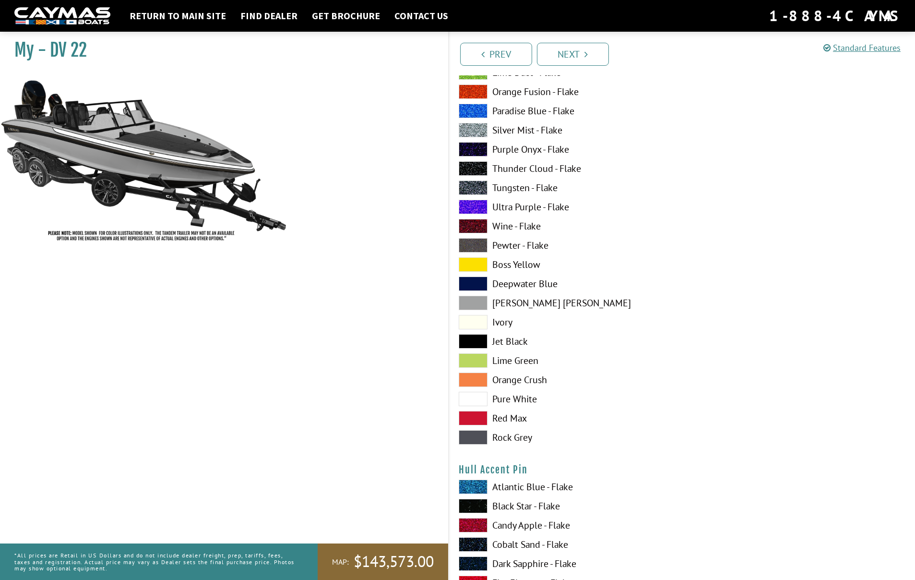
scroll to position [2671, 0]
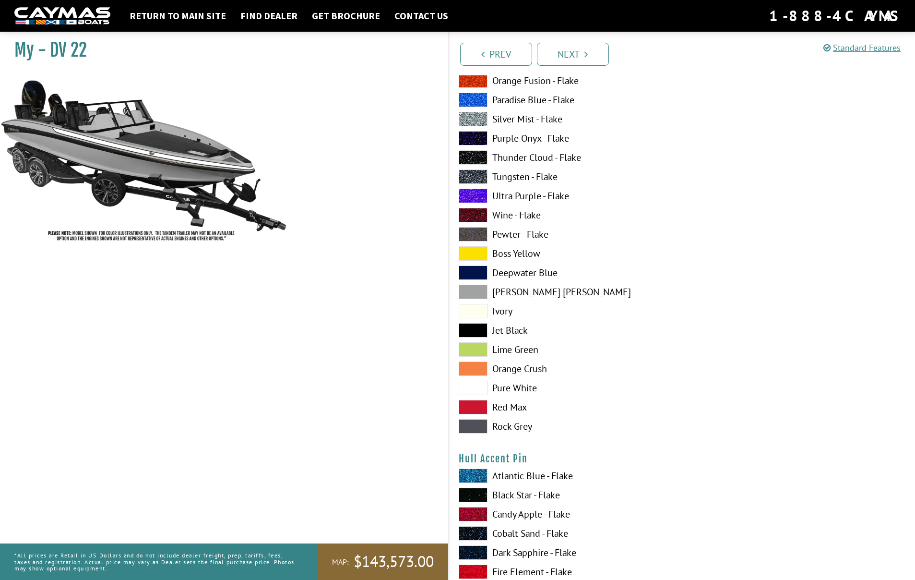
click at [472, 387] on span at bounding box center [473, 388] width 29 height 14
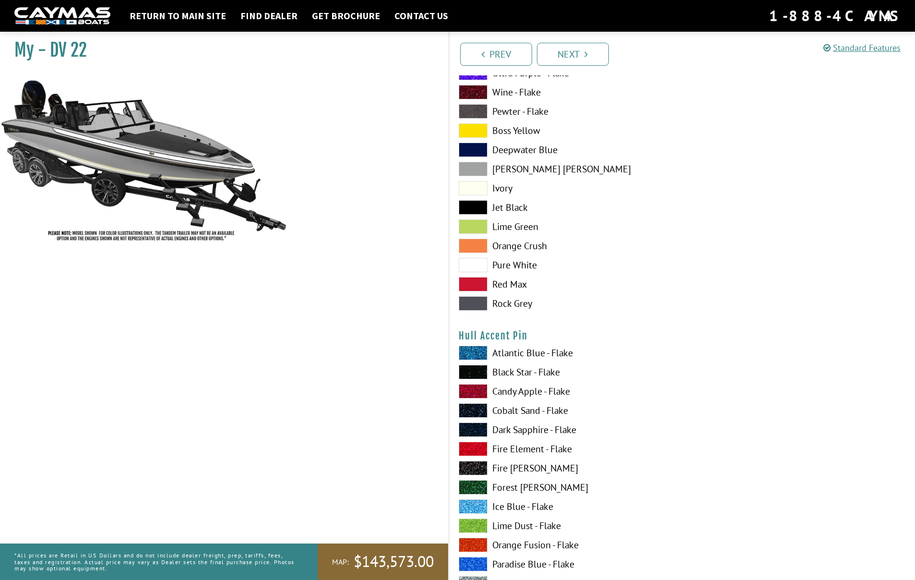
scroll to position [2795, 0]
click at [471, 369] on span at bounding box center [473, 371] width 29 height 14
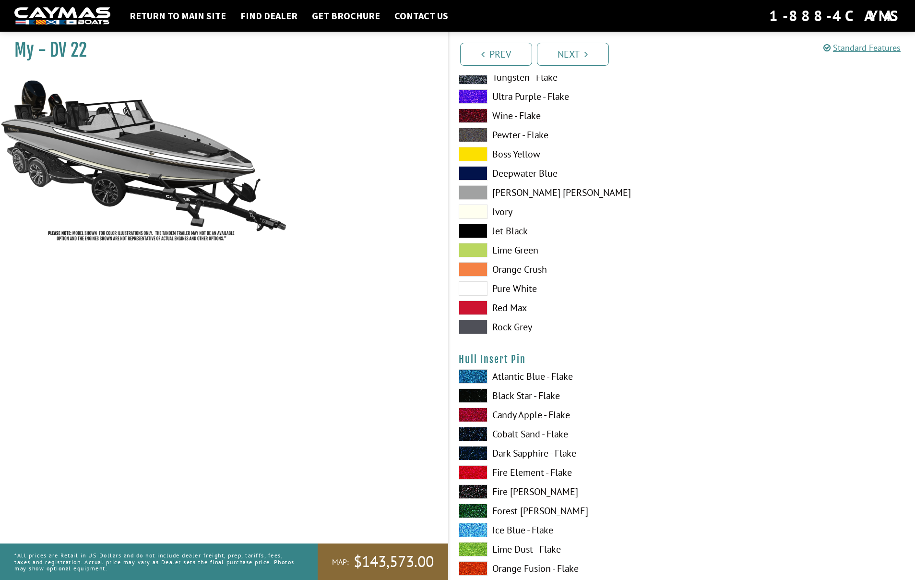
scroll to position [3761, 0]
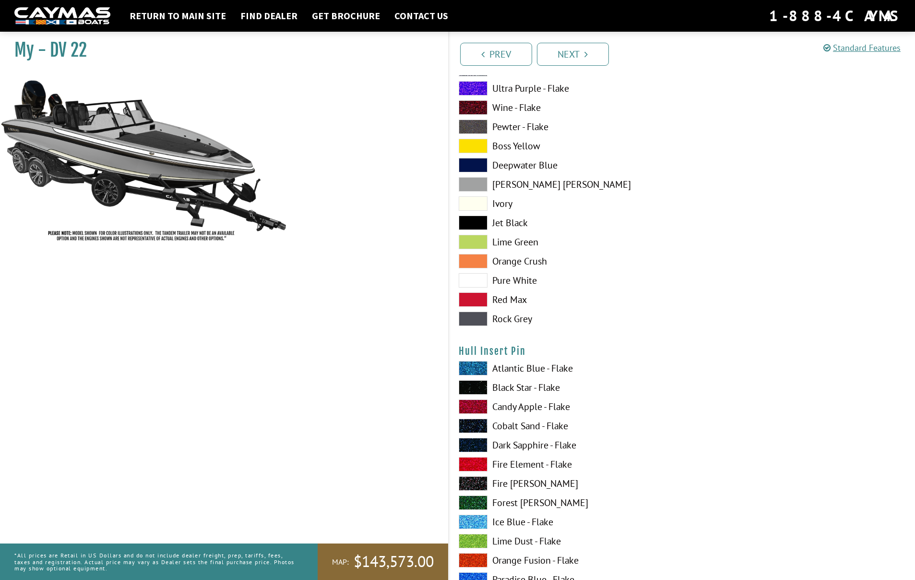
click at [475, 278] on span at bounding box center [473, 280] width 29 height 14
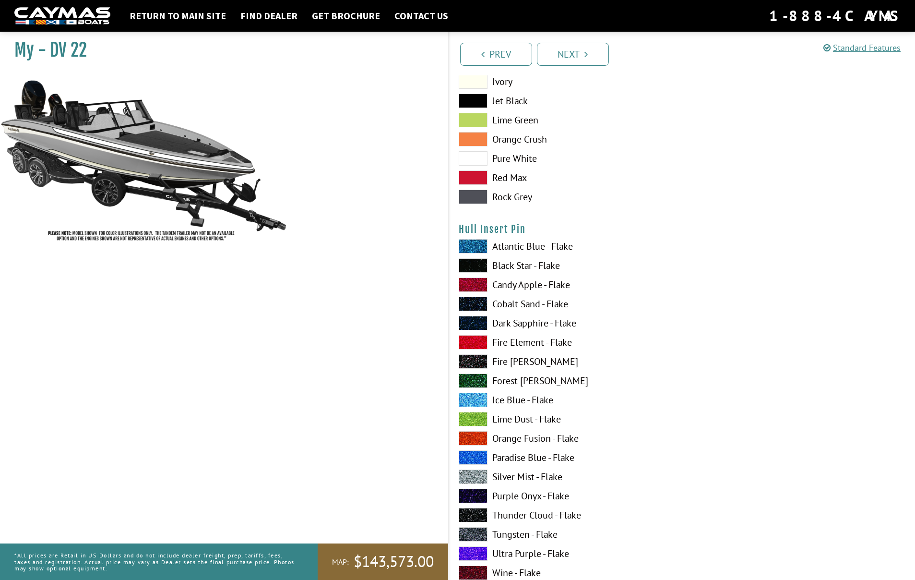
scroll to position [3881, 0]
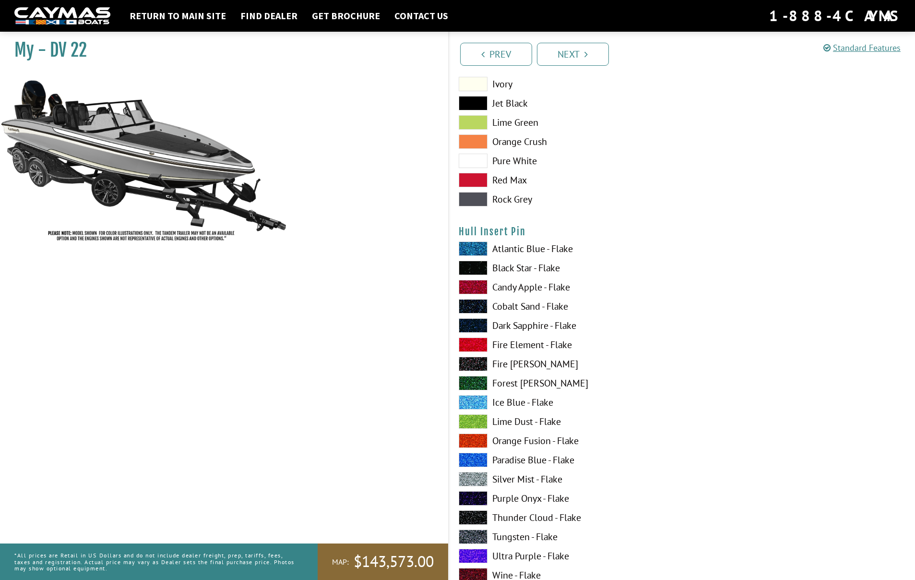
click at [476, 269] on span at bounding box center [473, 268] width 29 height 14
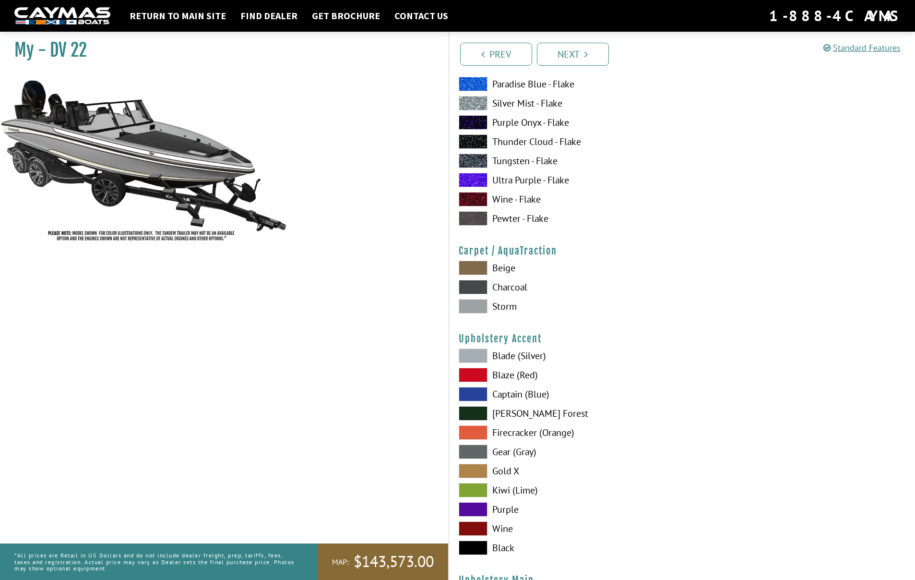
scroll to position [4257, 0]
click at [475, 307] on span at bounding box center [473, 305] width 29 height 14
click at [472, 285] on span at bounding box center [473, 286] width 29 height 14
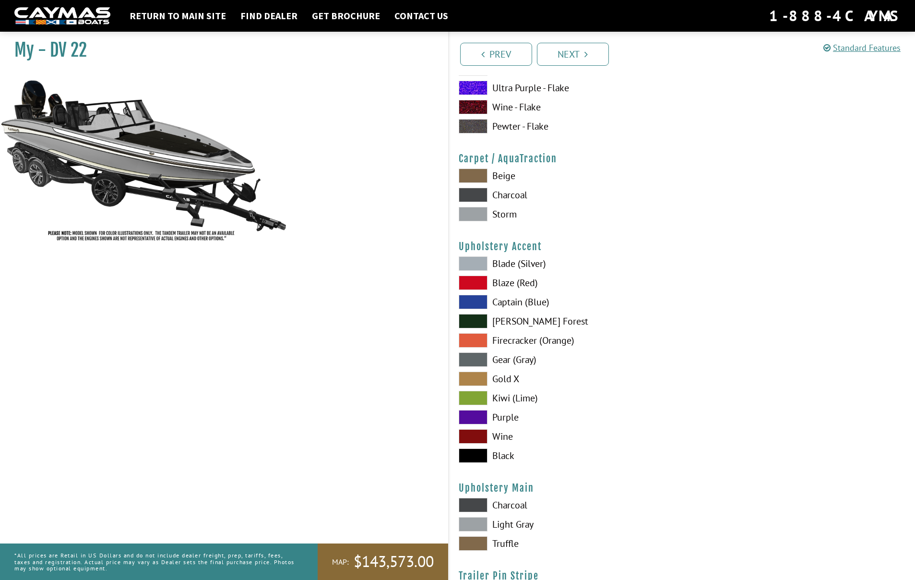
scroll to position [4352, 0]
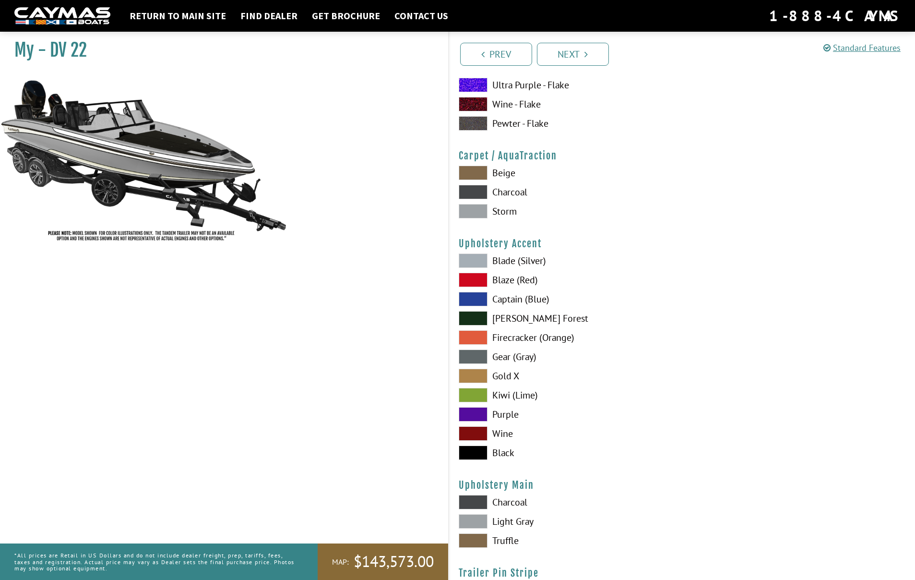
click at [475, 396] on span at bounding box center [473, 395] width 29 height 14
click at [469, 503] on span at bounding box center [473, 502] width 29 height 14
click at [470, 356] on span at bounding box center [473, 356] width 29 height 14
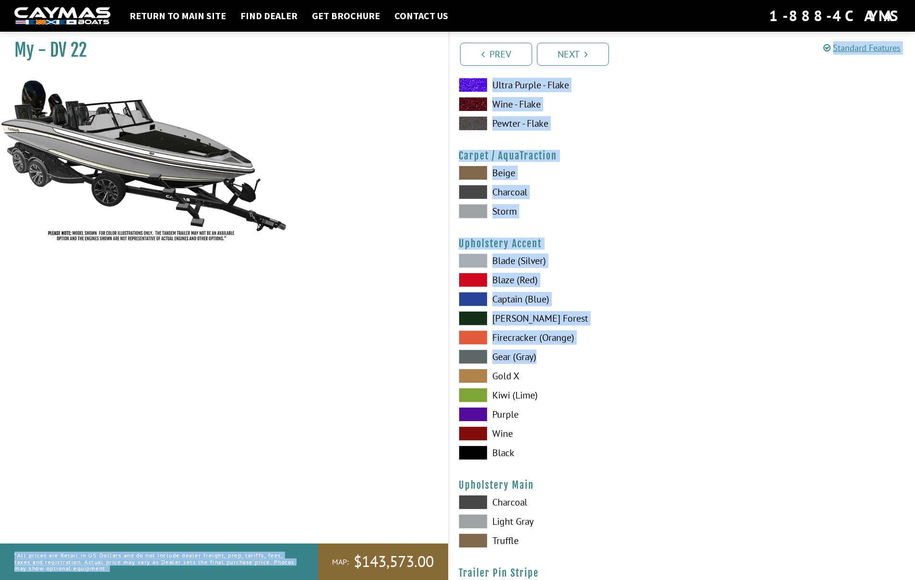
drag, startPoint x: 451, startPoint y: 412, endPoint x: 438, endPoint y: 481, distance: 69.5
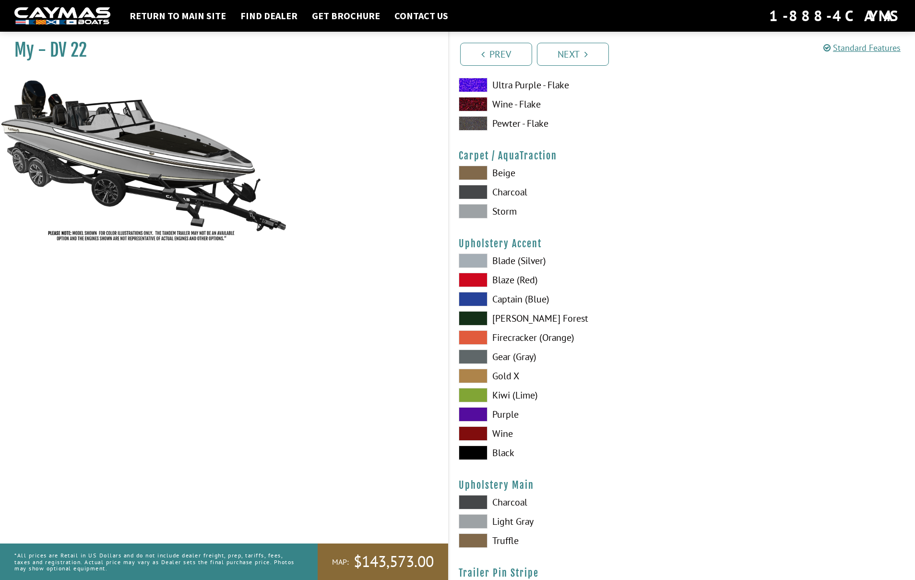
click at [470, 521] on span at bounding box center [473, 521] width 29 height 14
click at [473, 540] on span at bounding box center [473, 540] width 29 height 14
click at [472, 451] on span at bounding box center [473, 452] width 29 height 14
click at [476, 261] on span at bounding box center [473, 260] width 29 height 14
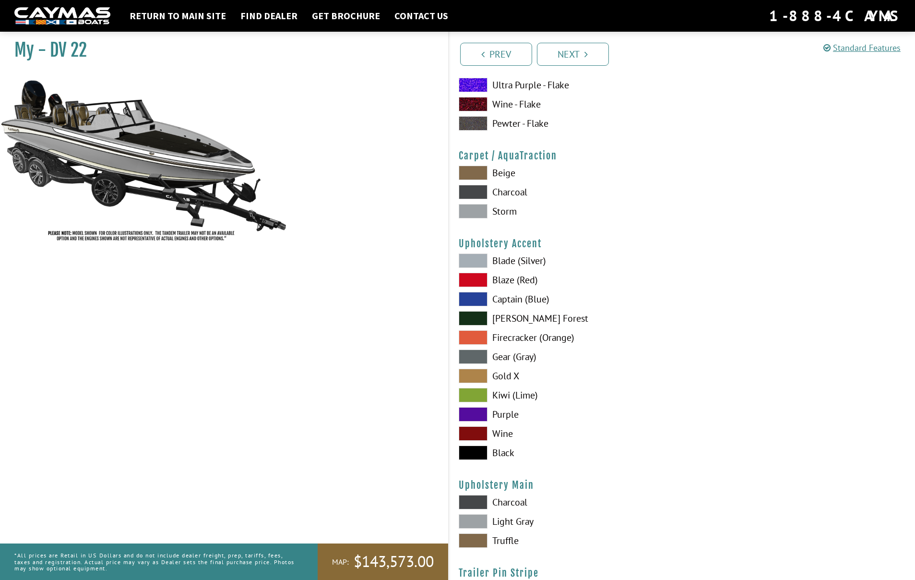
click at [479, 505] on span at bounding box center [473, 502] width 29 height 14
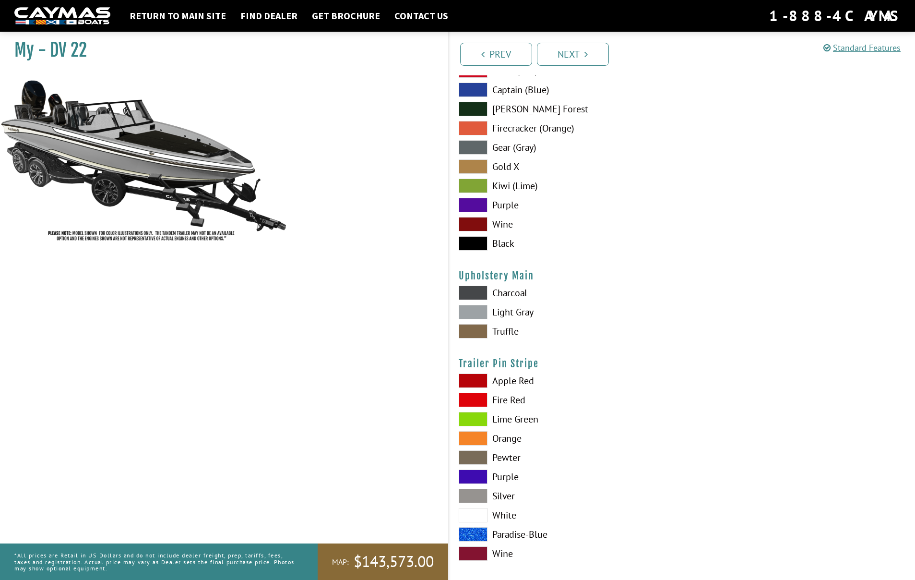
scroll to position [4570, 0]
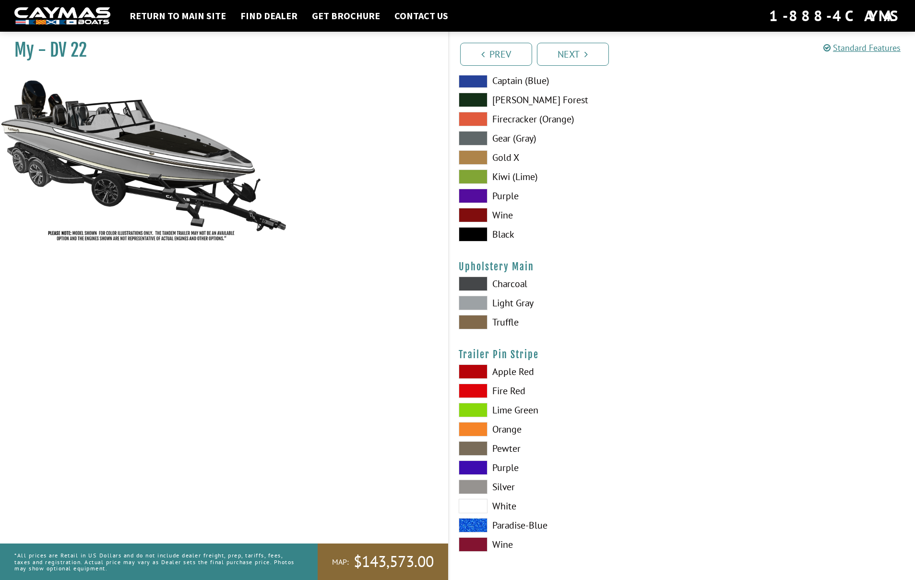
click at [476, 506] on span at bounding box center [473, 506] width 29 height 14
click at [574, 53] on link "Next" at bounding box center [573, 54] width 72 height 23
